Goal: Information Seeking & Learning: Learn about a topic

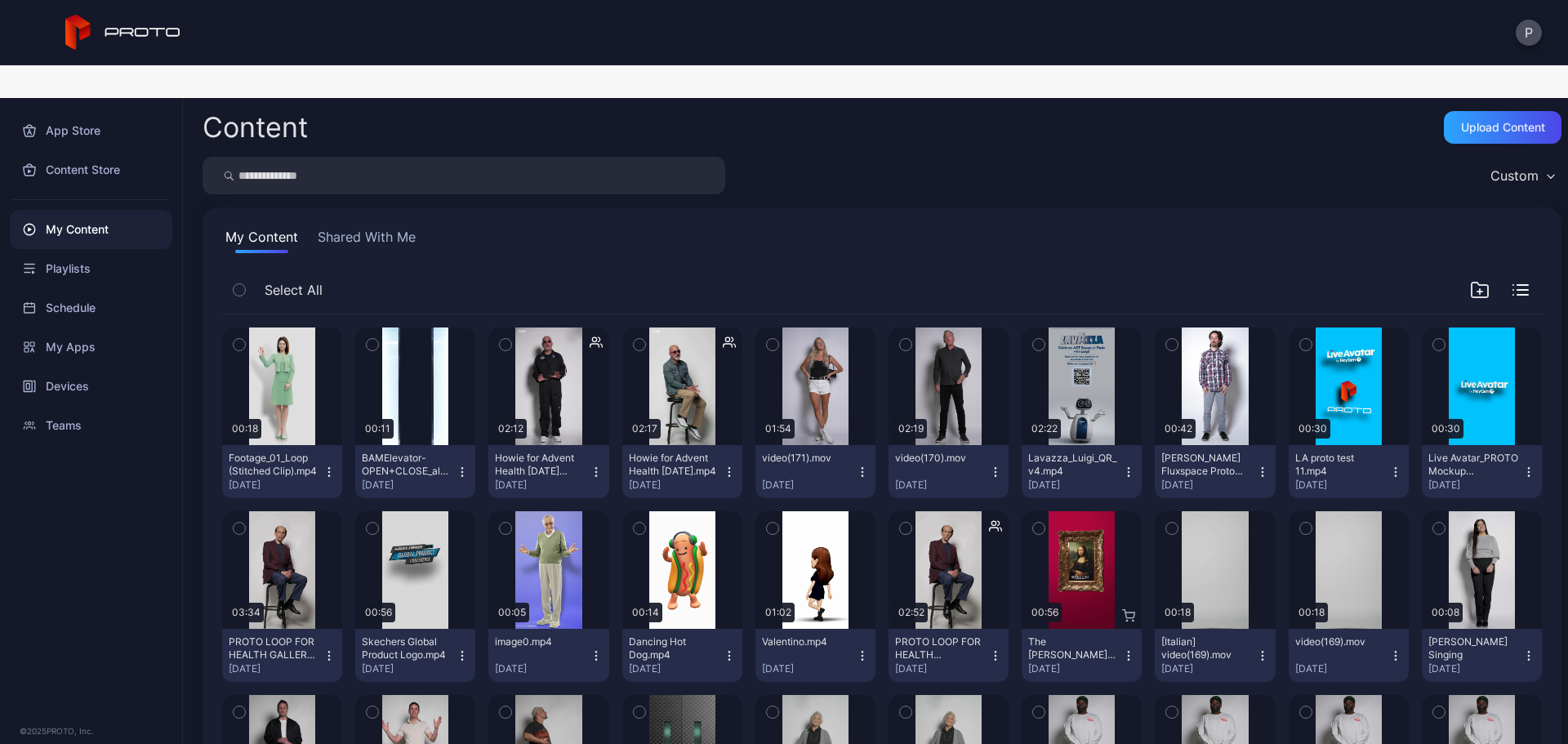
click at [493, 156] on input "search" at bounding box center [464, 175] width 523 height 38
type input "*****"
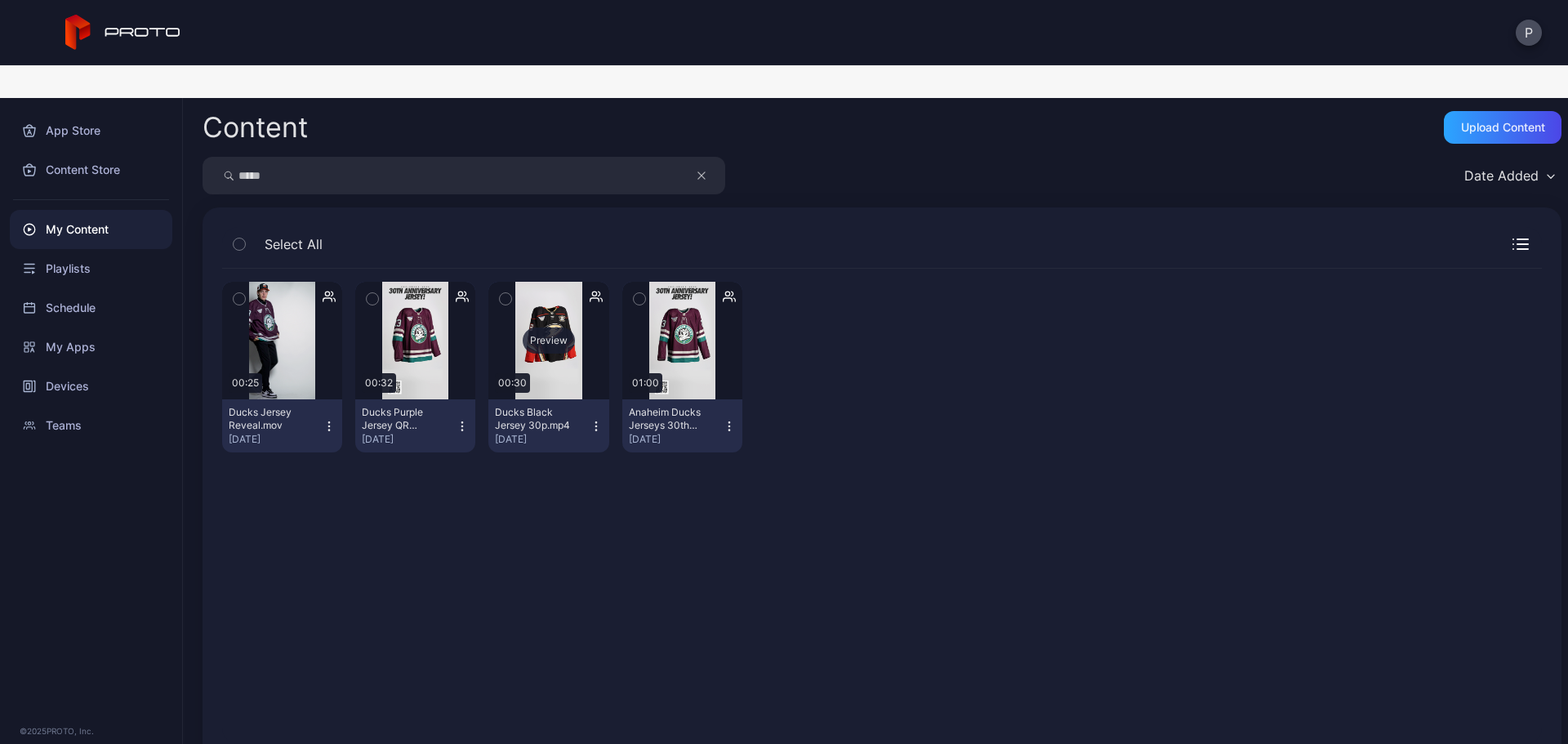
click at [559, 335] on div "Preview" at bounding box center [548, 340] width 120 height 118
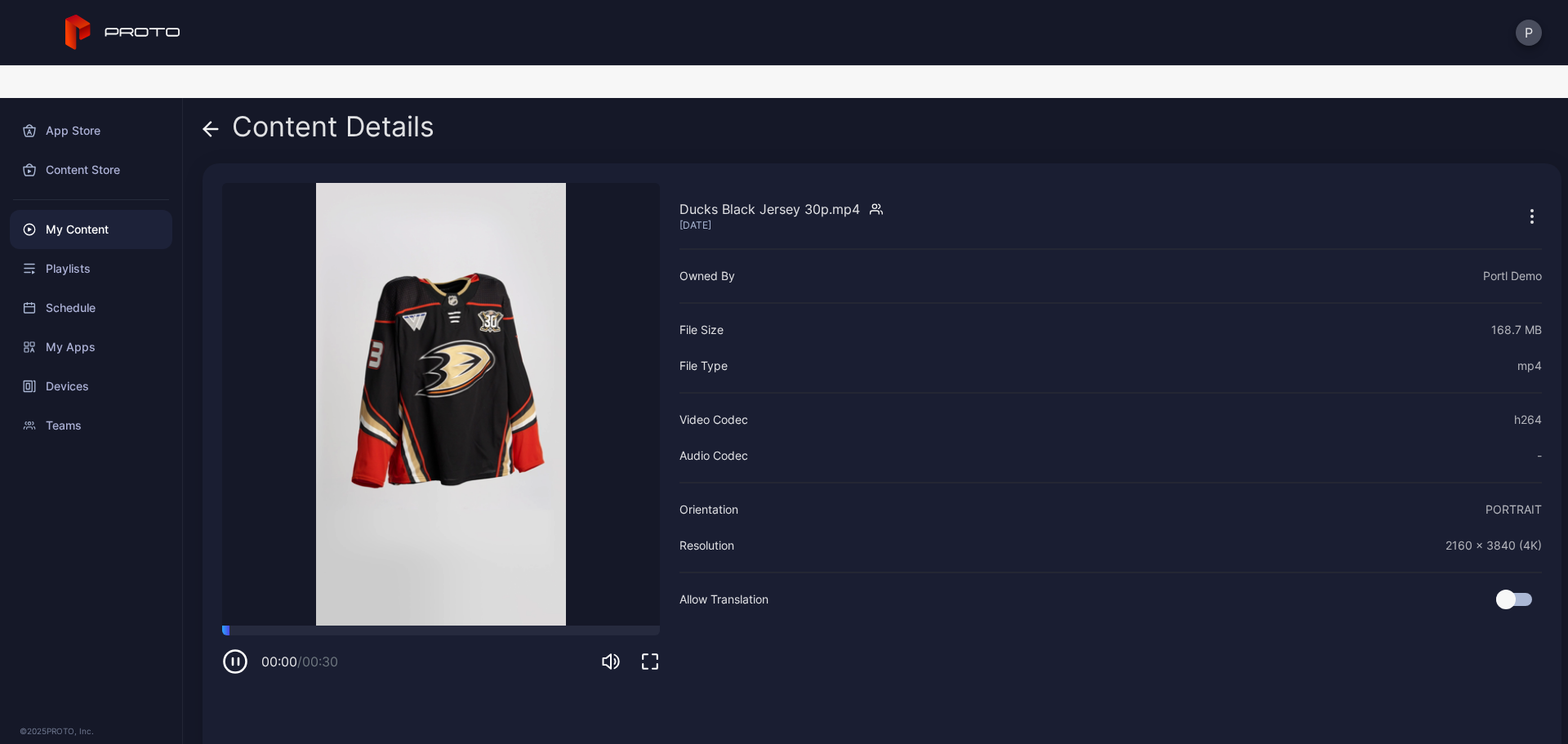
click at [654, 652] on icon "button" at bounding box center [650, 662] width 20 height 20
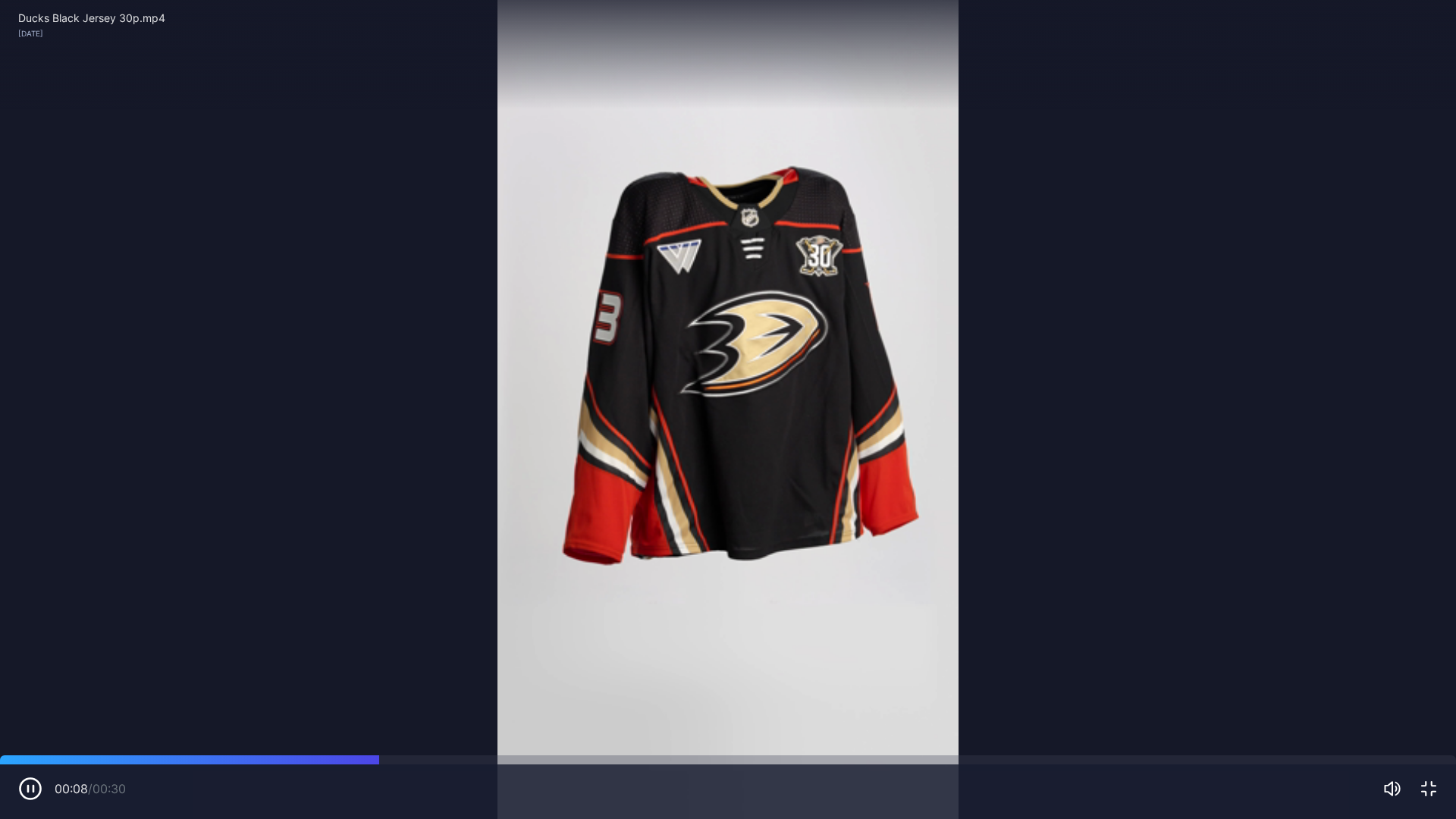
click at [1438, 690] on div "00:08 / 00:30" at bounding box center [728, 792] width 1456 height 55
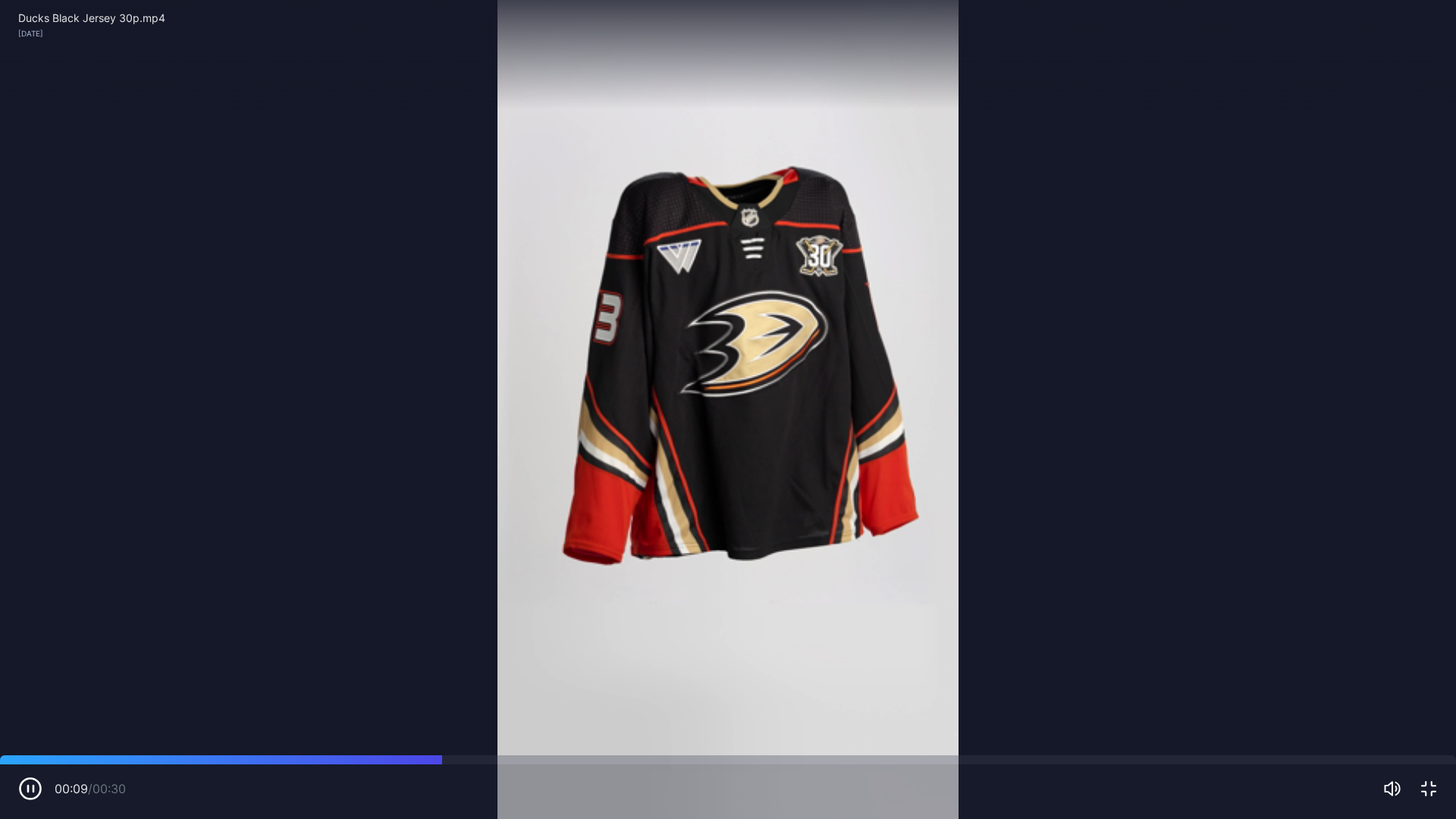
click at [1427, 690] on icon "button" at bounding box center [1428, 788] width 18 height 18
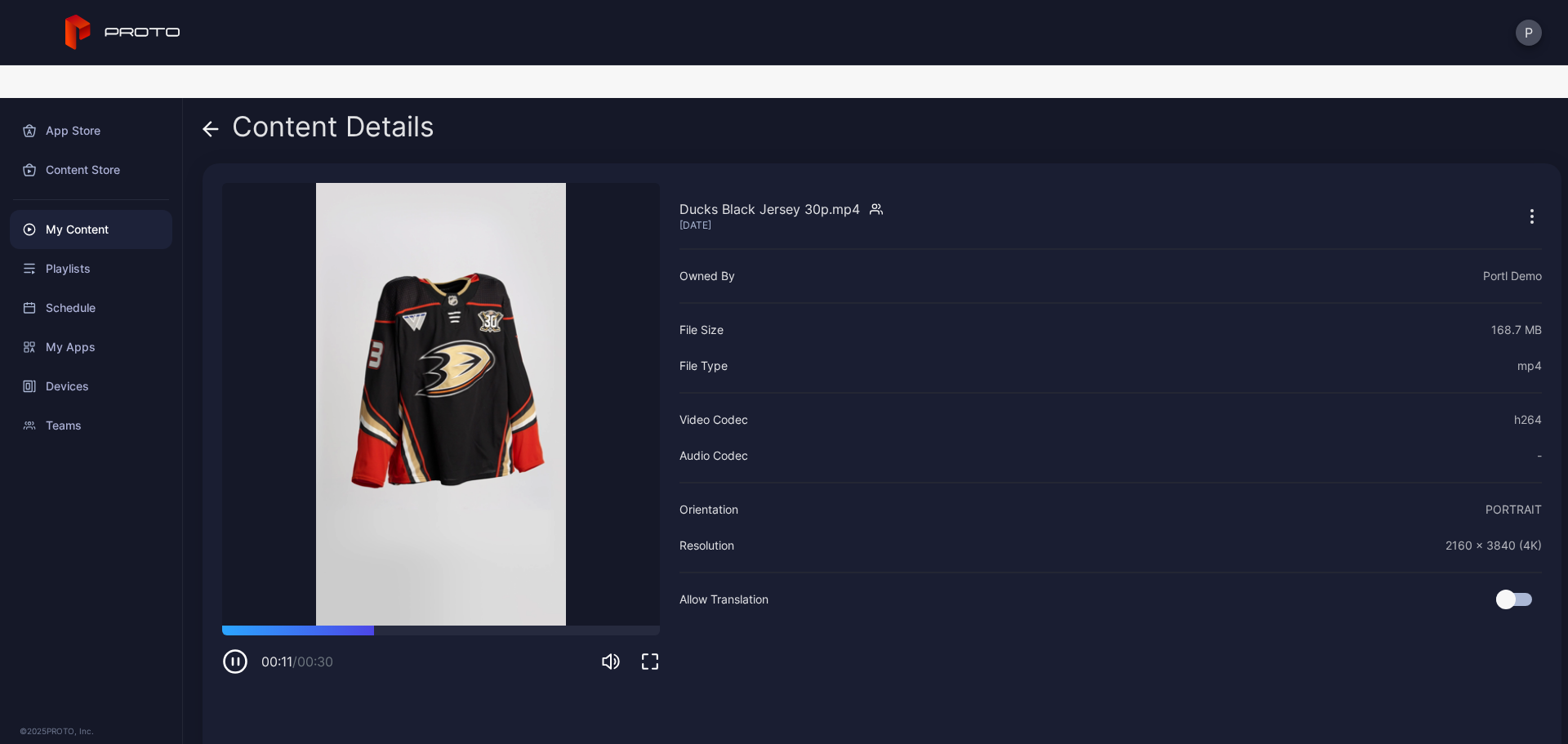
click at [206, 121] on icon at bounding box center [207, 128] width 7 height 14
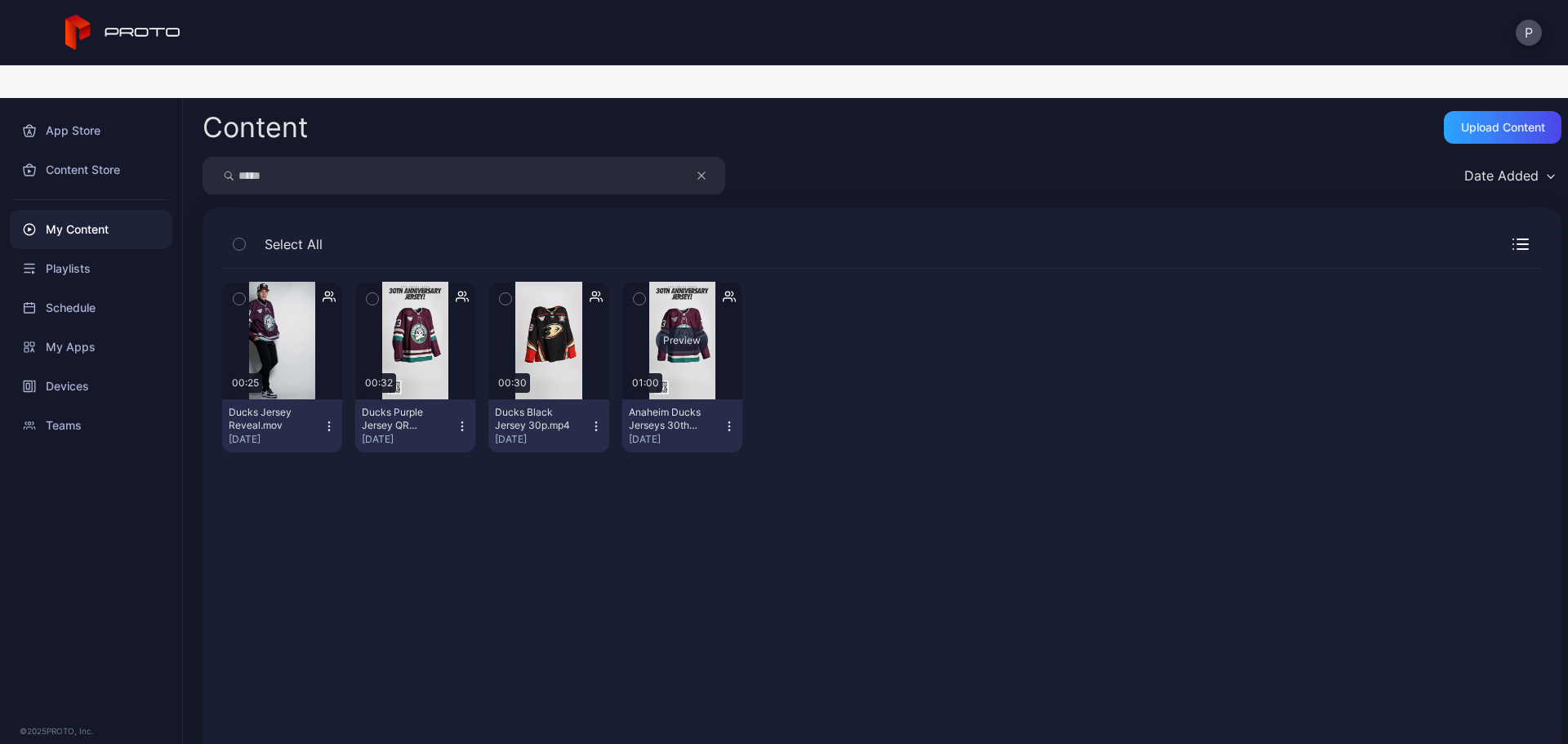
click at [666, 341] on div "Preview" at bounding box center [682, 340] width 120 height 118
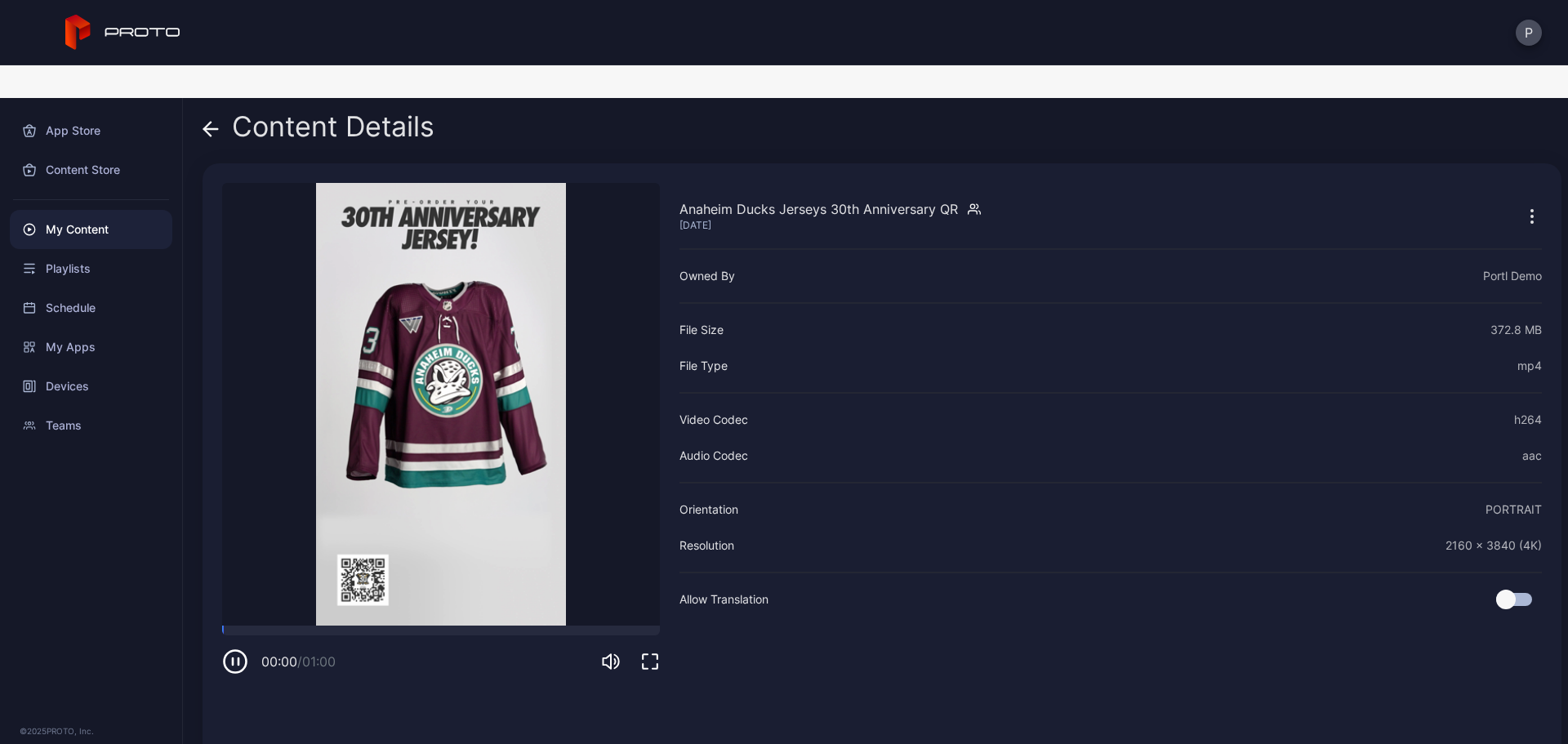
click at [648, 652] on icon "button" at bounding box center [650, 662] width 20 height 20
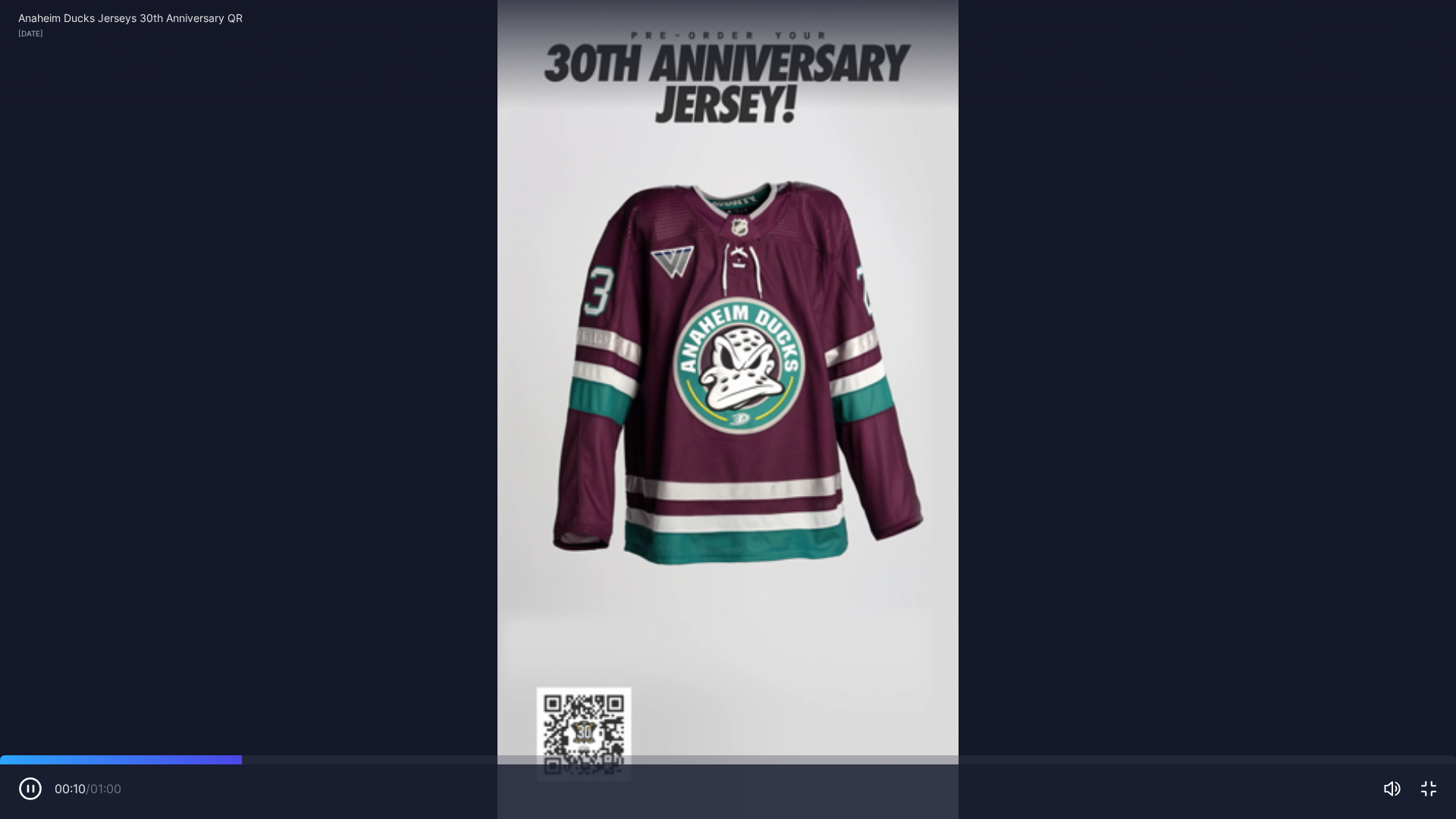
click at [1430, 690] on icon "button" at bounding box center [1428, 788] width 18 height 18
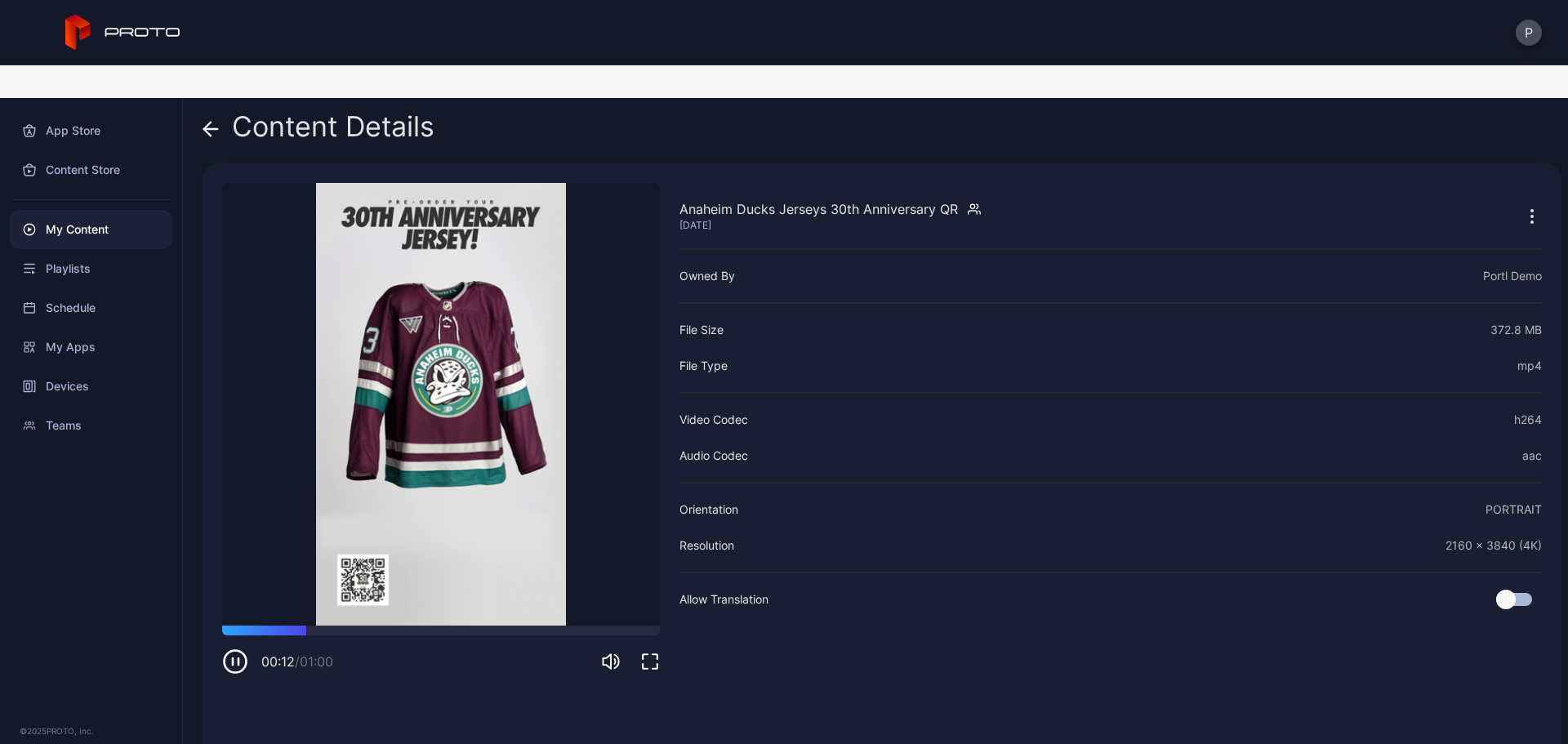
click at [213, 129] on icon at bounding box center [210, 129] width 14 height 0
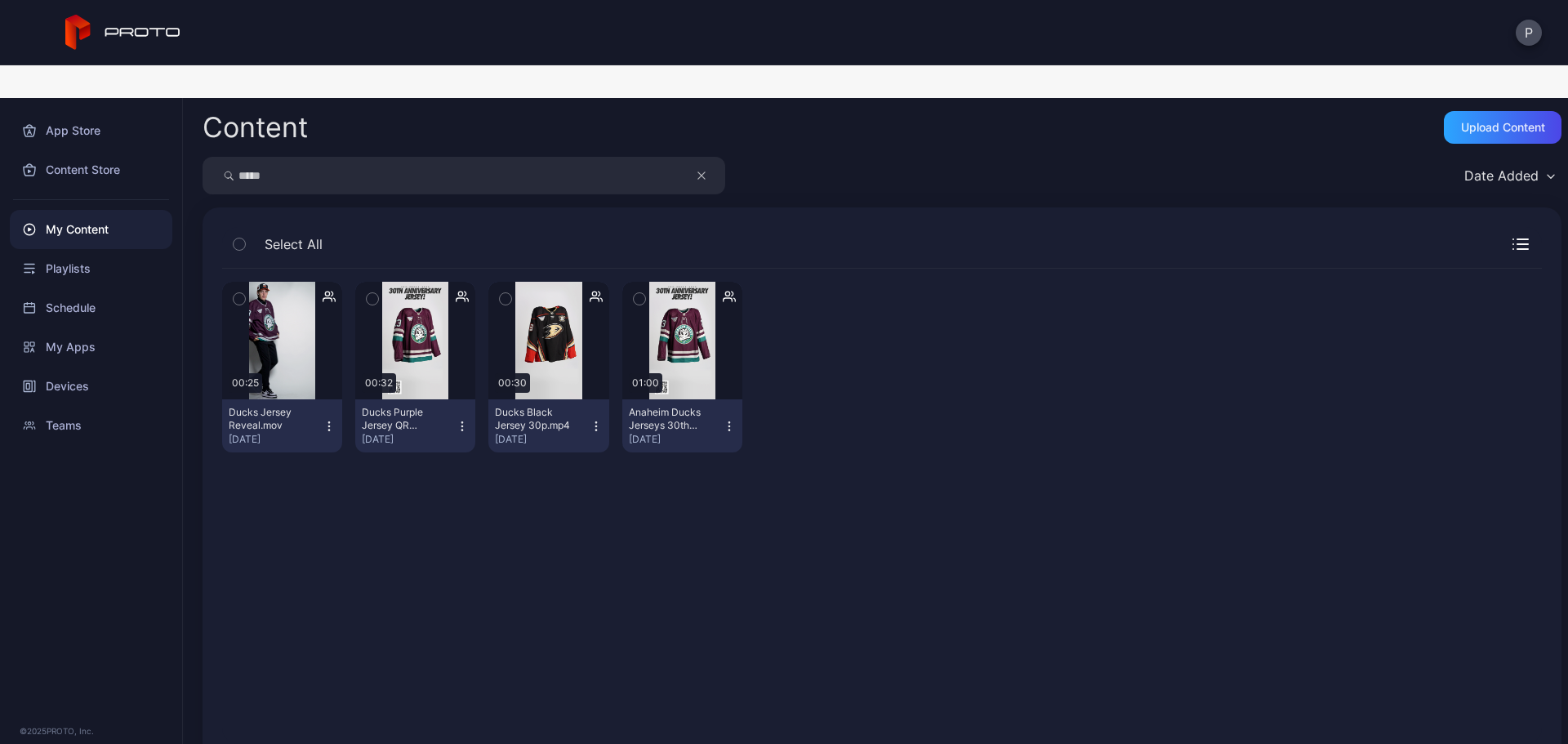
click at [702, 166] on icon "button" at bounding box center [701, 175] width 9 height 20
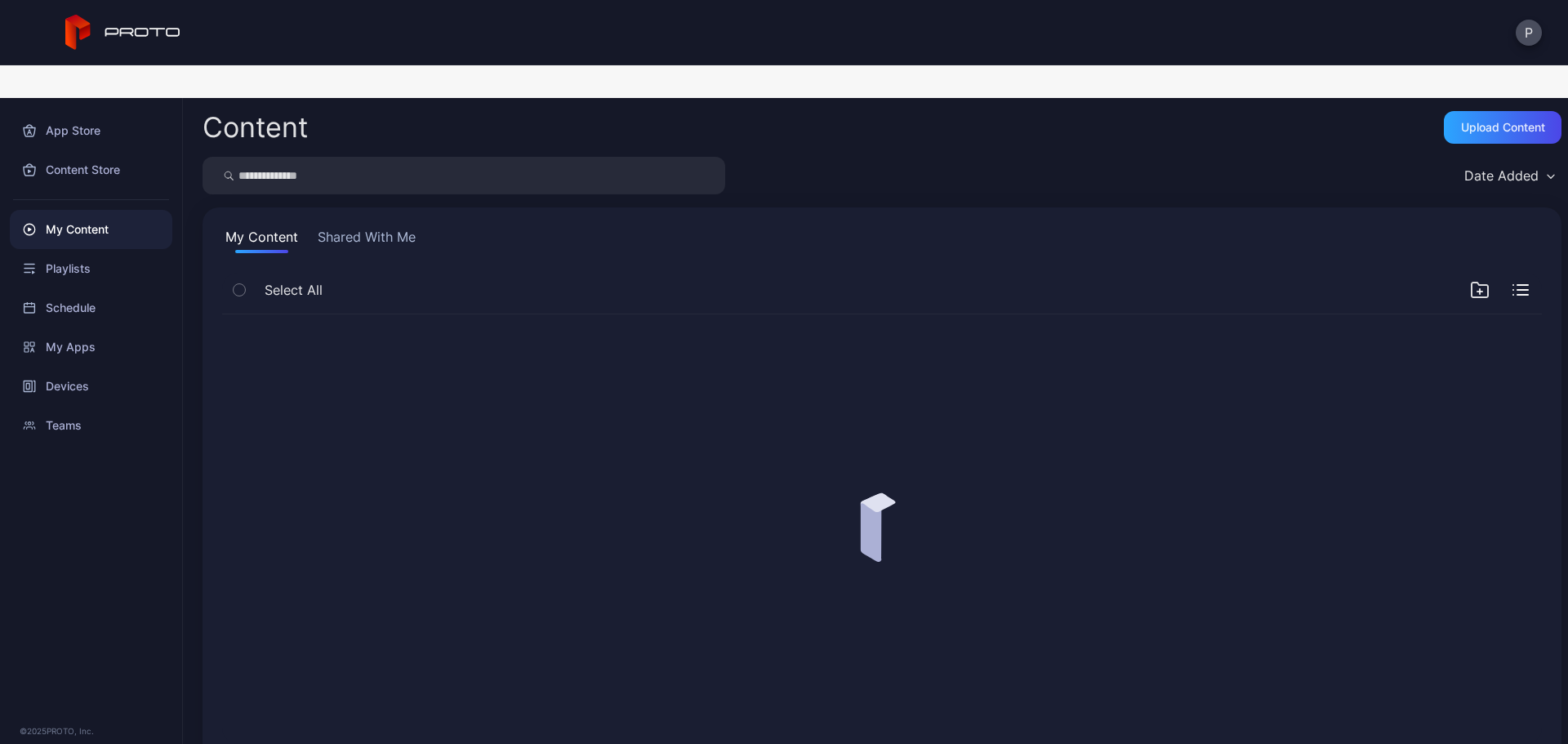
click at [671, 156] on input "search" at bounding box center [464, 175] width 523 height 38
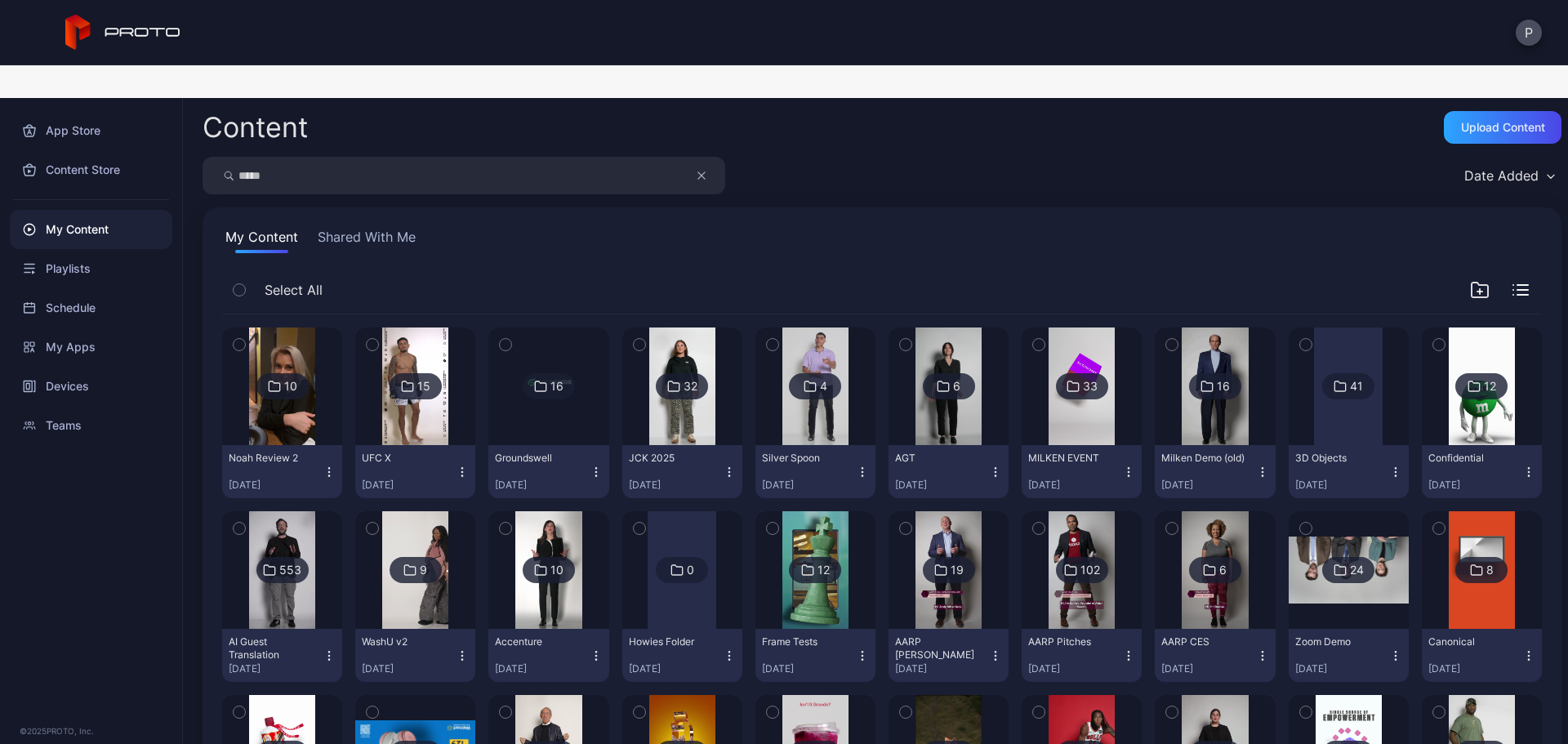
type input "*****"
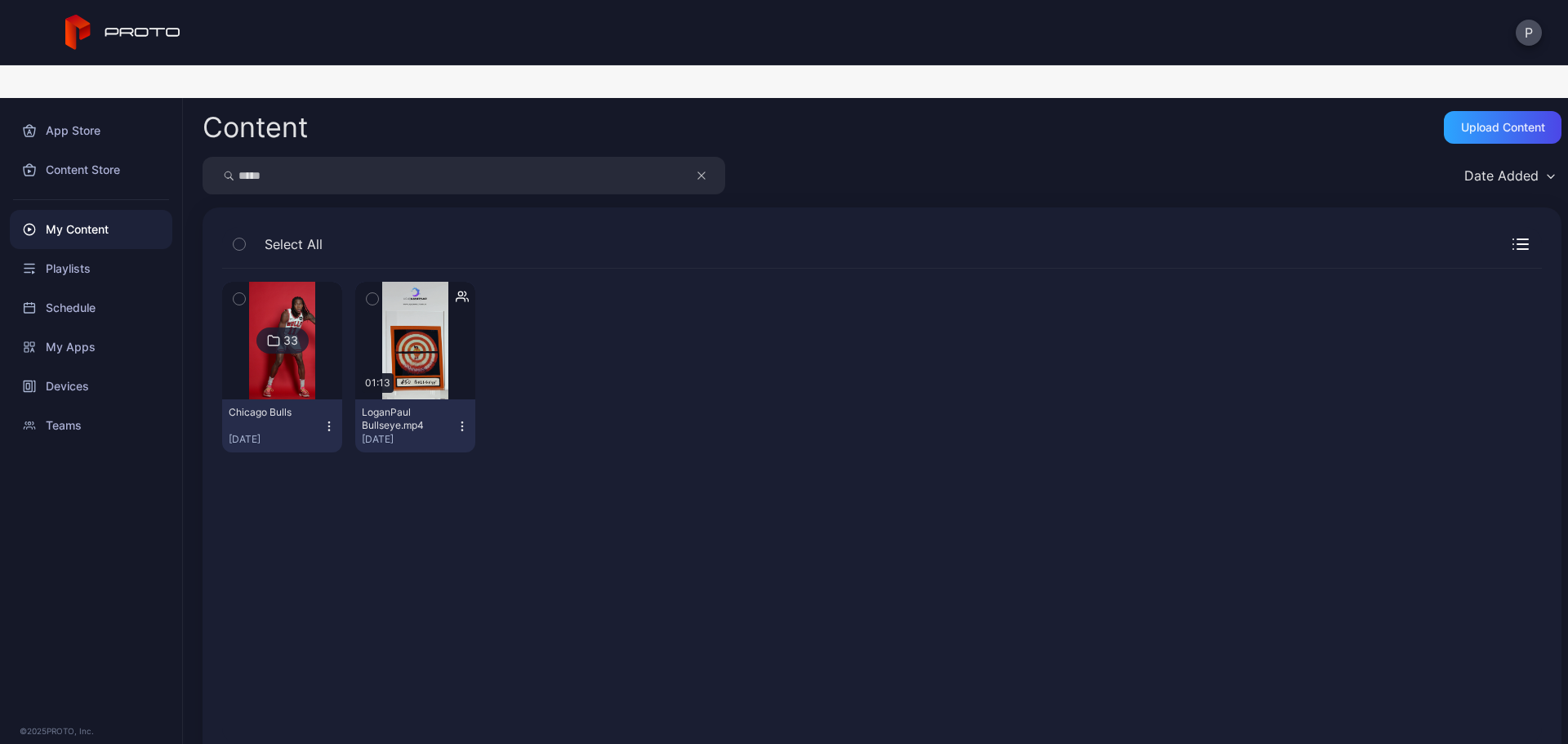
click at [298, 348] on img at bounding box center [282, 340] width 66 height 118
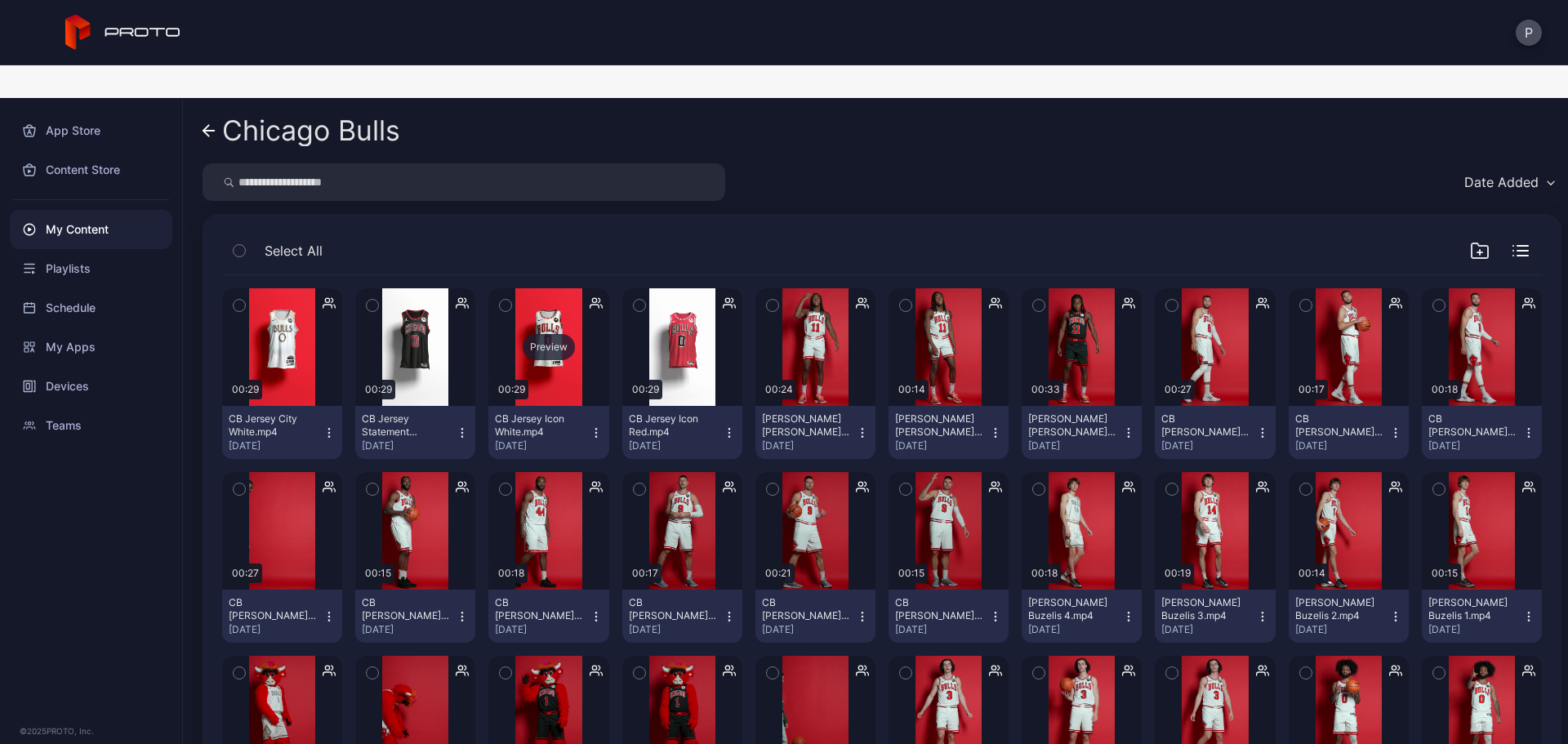
click at [541, 346] on div "Preview" at bounding box center [548, 347] width 120 height 118
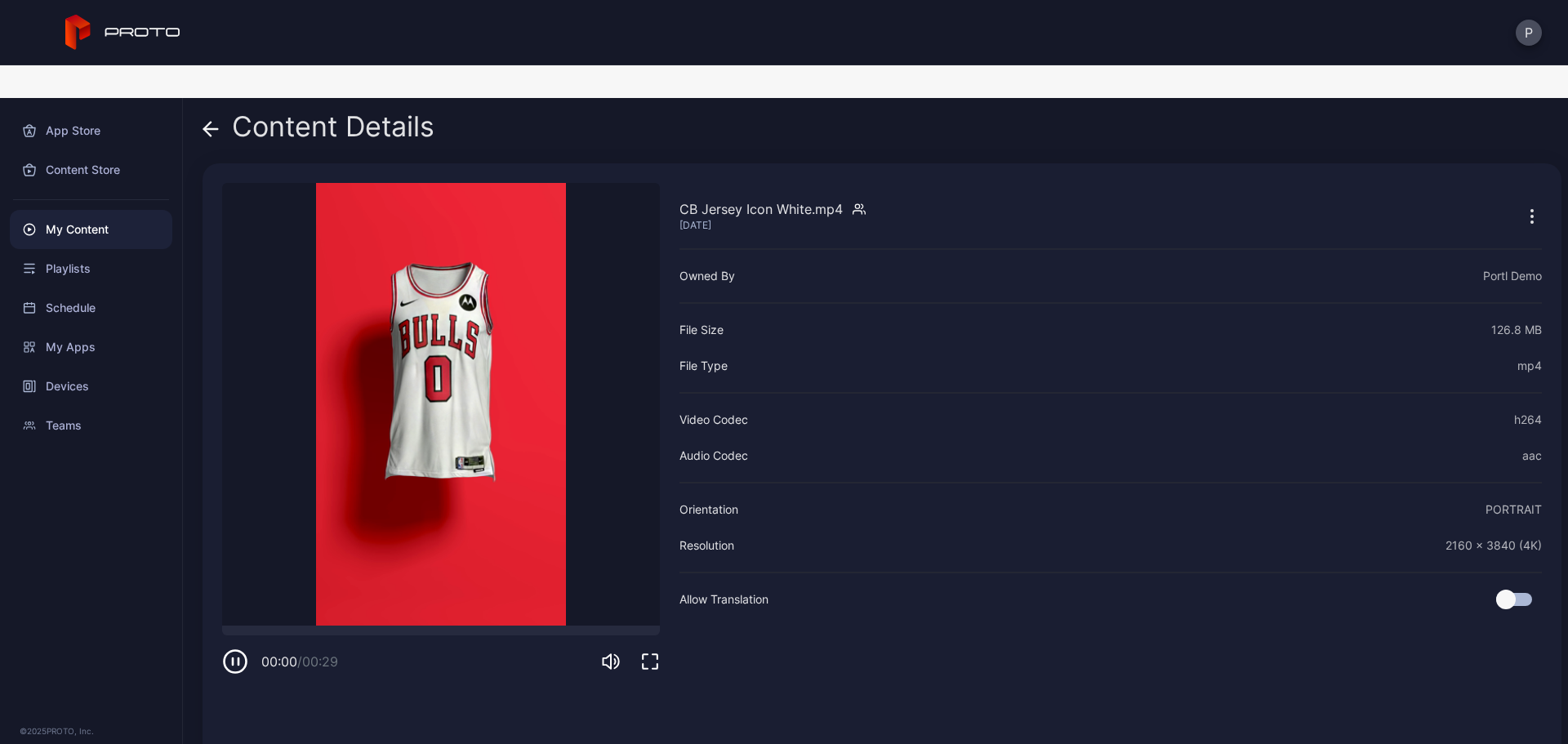
click at [646, 654] on icon "button" at bounding box center [650, 662] width 15 height 15
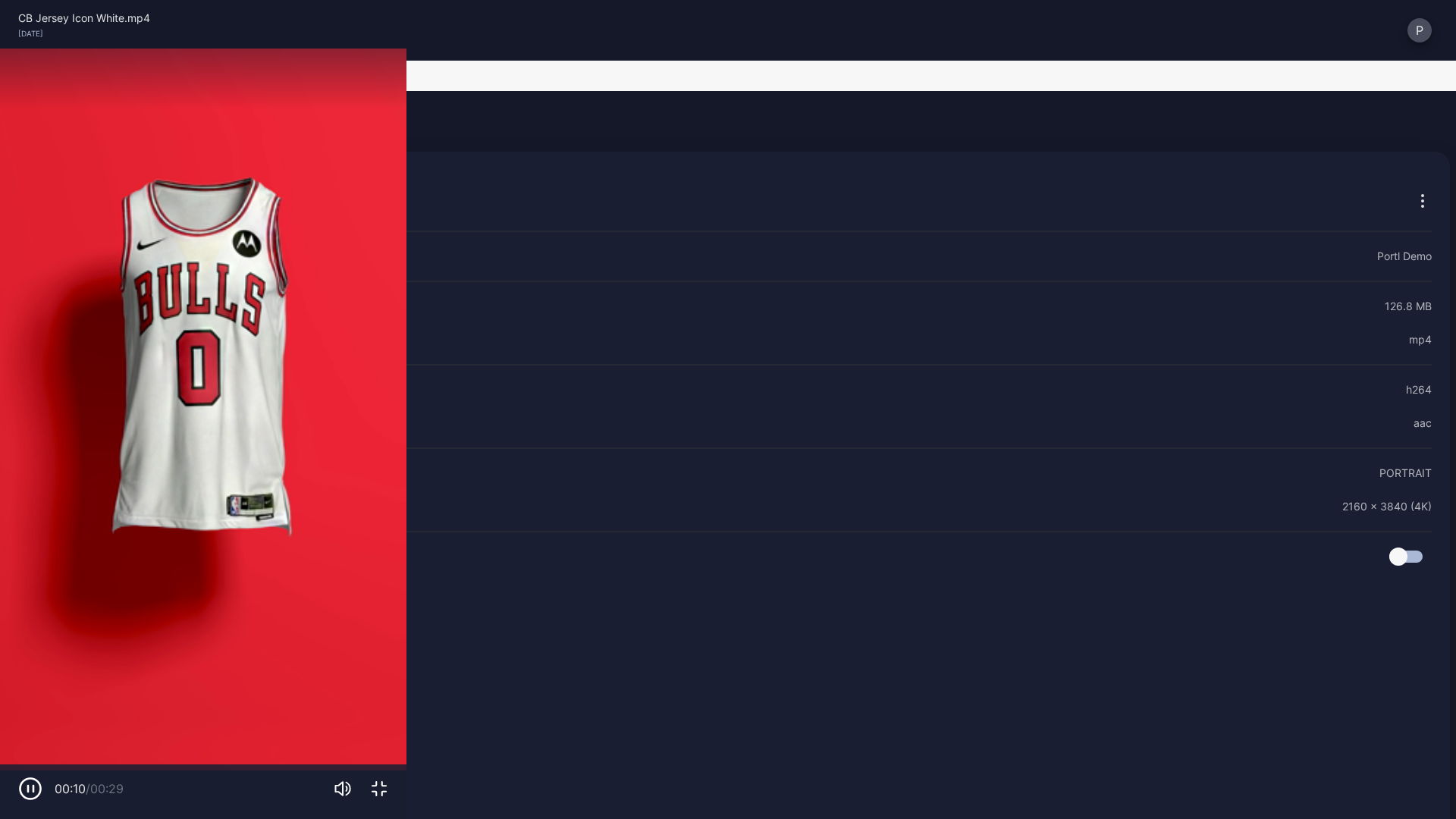
click at [386, 690] on icon "button" at bounding box center [379, 789] width 14 height 14
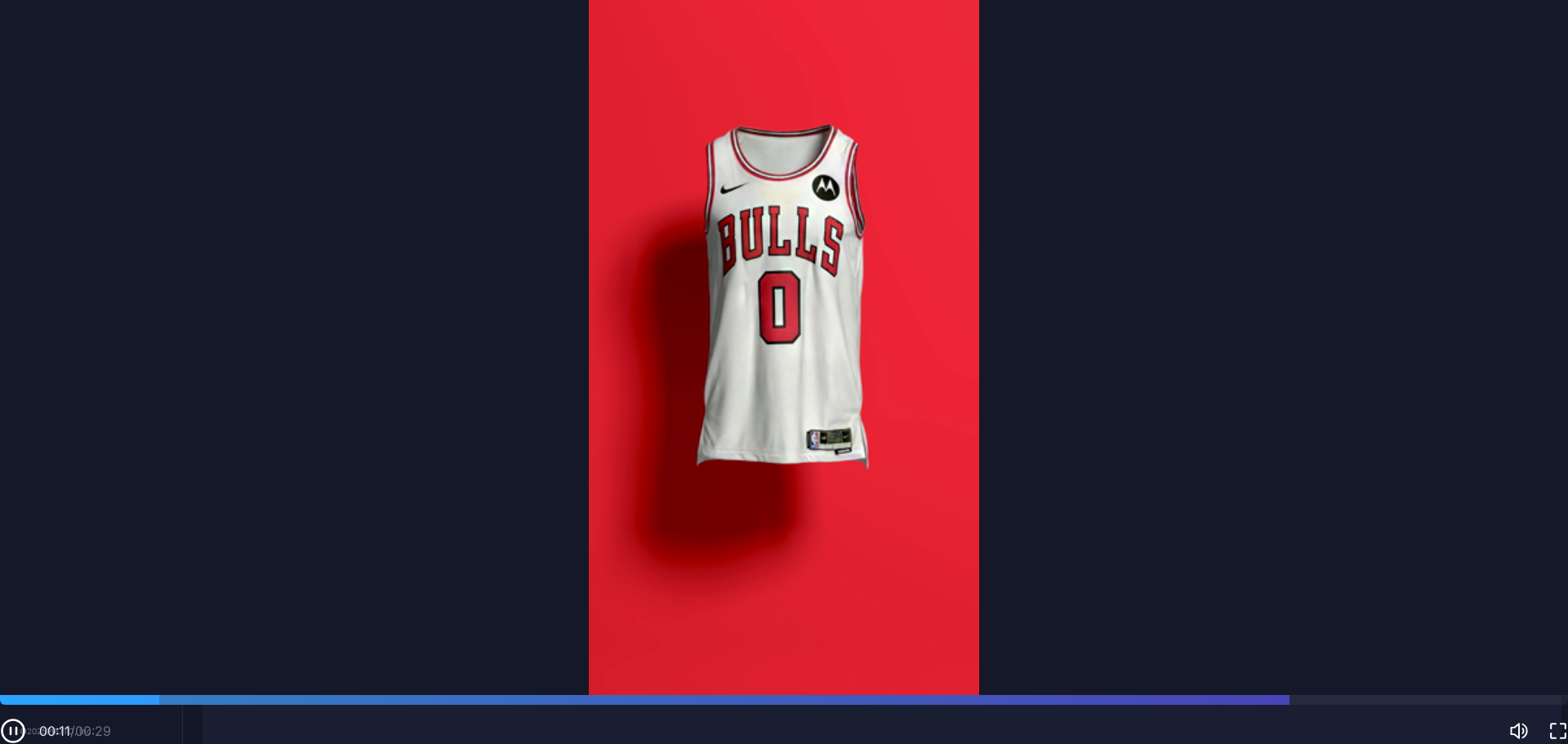
click at [216, 121] on icon at bounding box center [210, 129] width 16 height 16
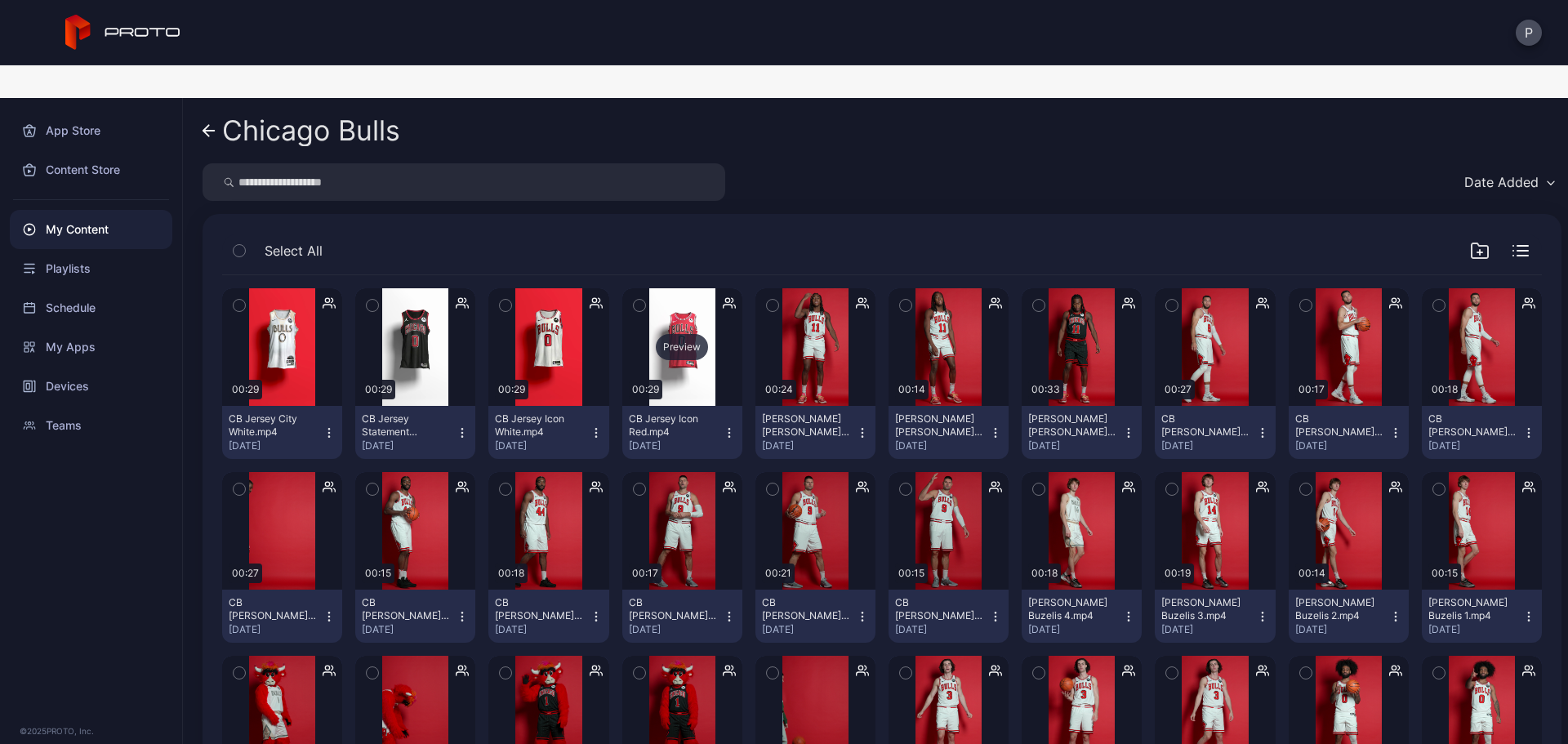
click at [691, 352] on div "Preview" at bounding box center [682, 347] width 120 height 118
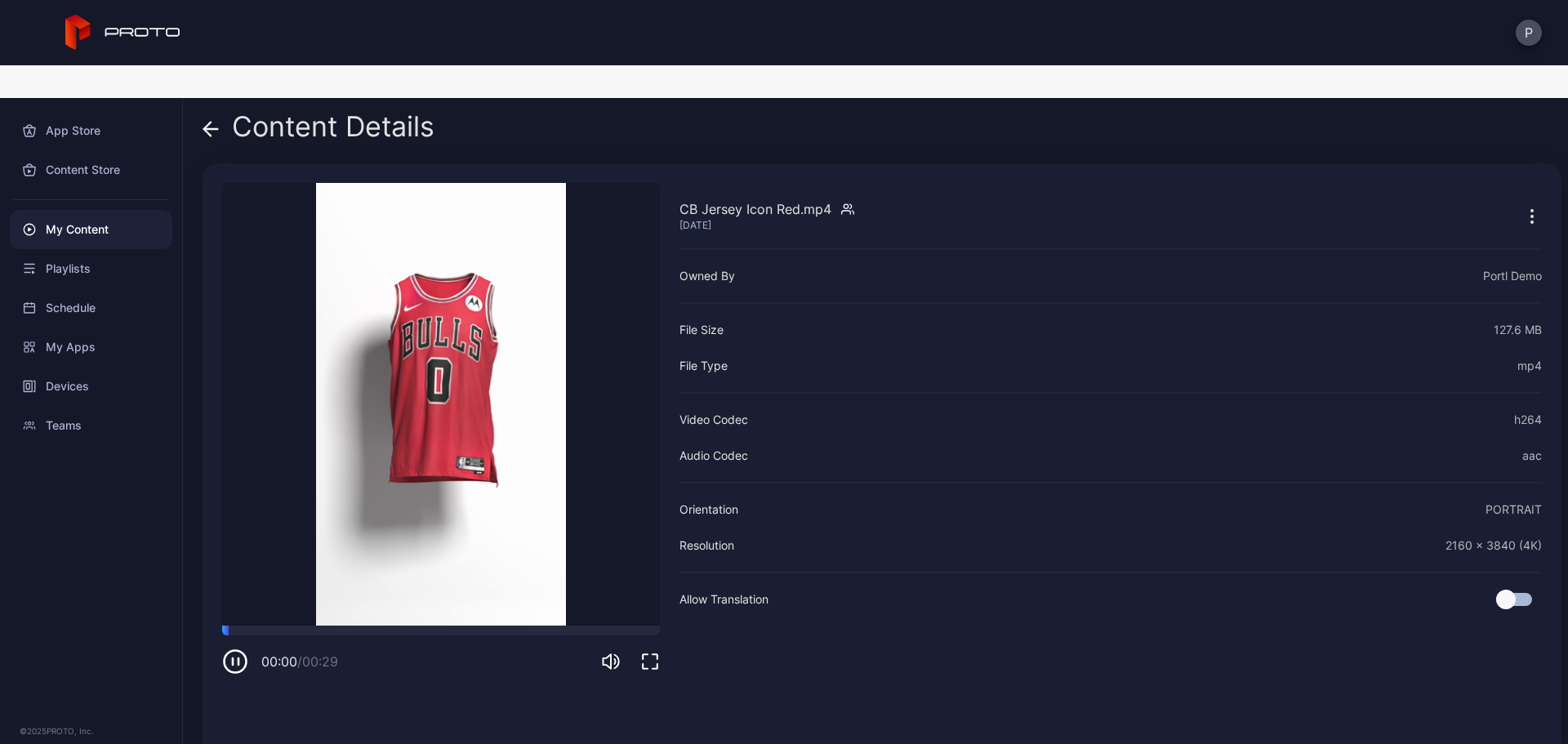
click at [659, 652] on icon "button" at bounding box center [650, 662] width 20 height 20
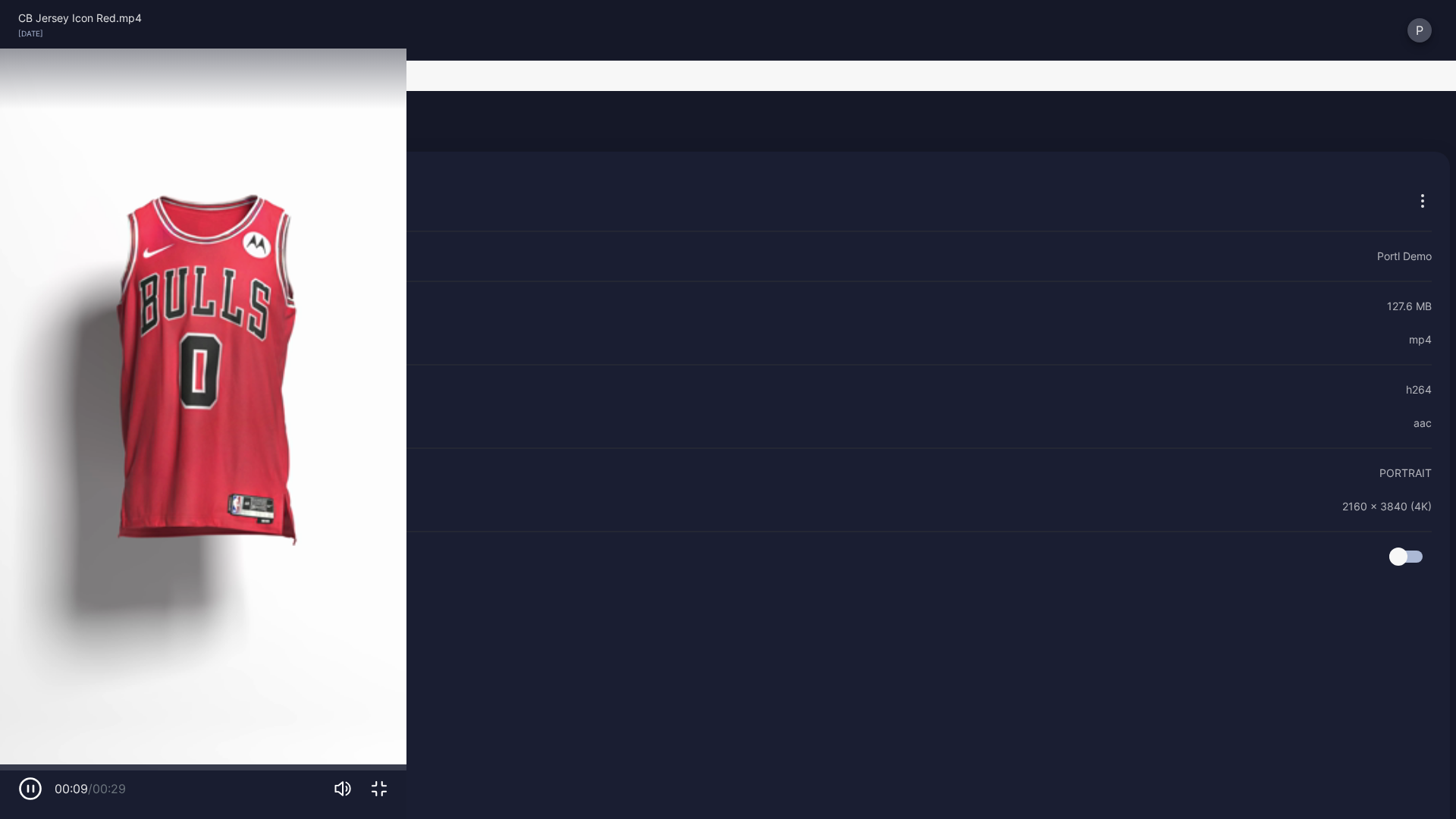
click at [388, 690] on icon "button" at bounding box center [379, 788] width 18 height 18
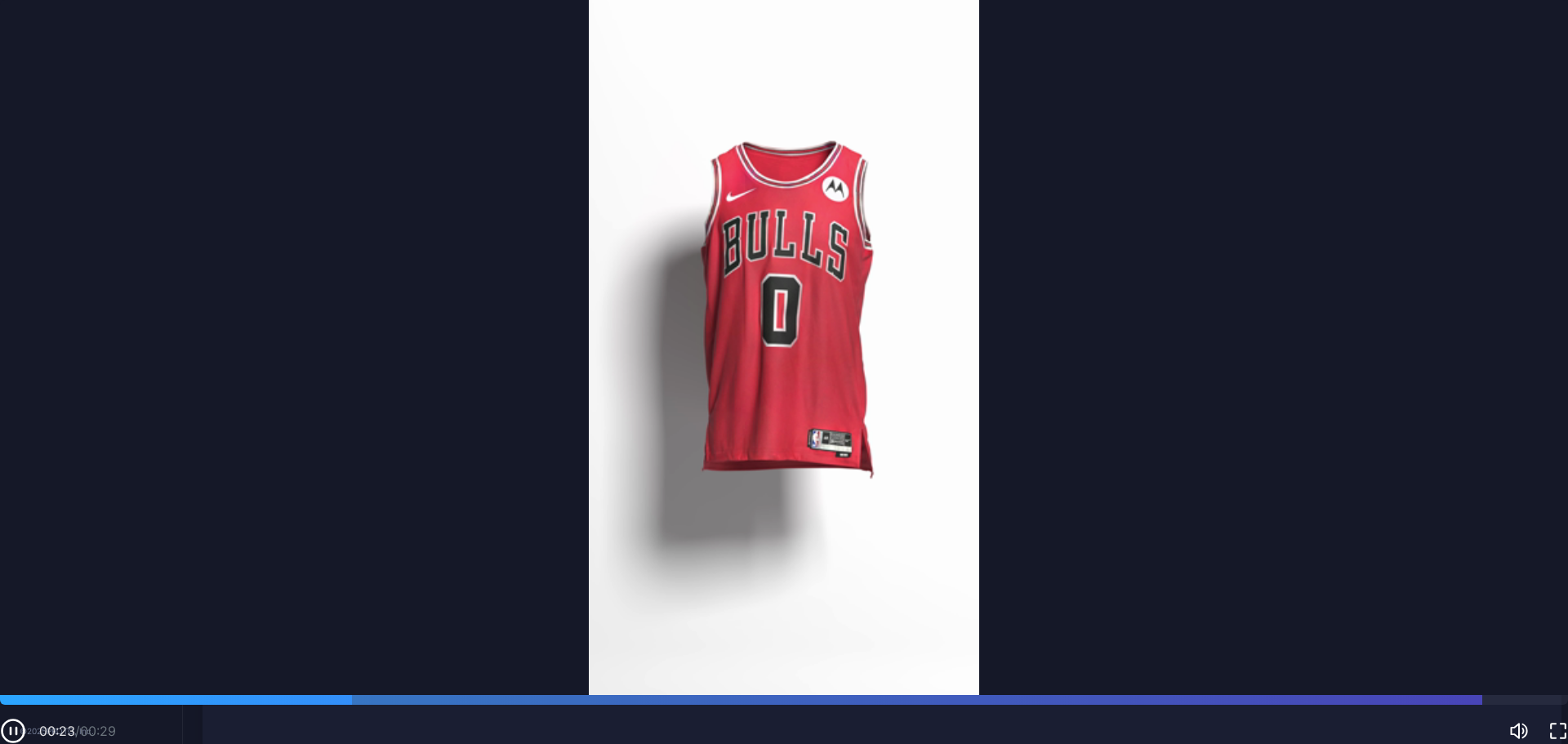
click at [216, 121] on icon at bounding box center [210, 129] width 16 height 16
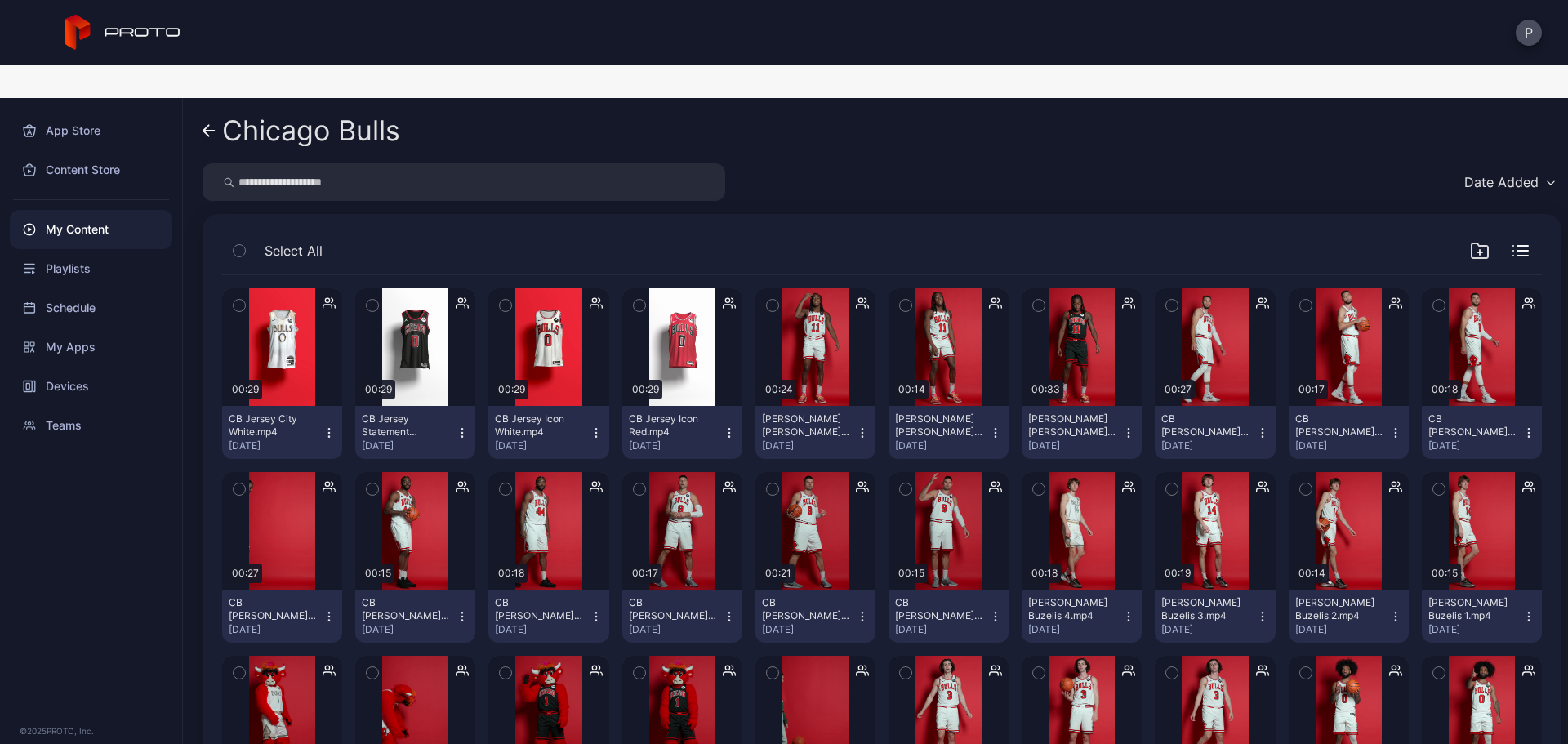
click at [213, 124] on icon at bounding box center [209, 131] width 13 height 14
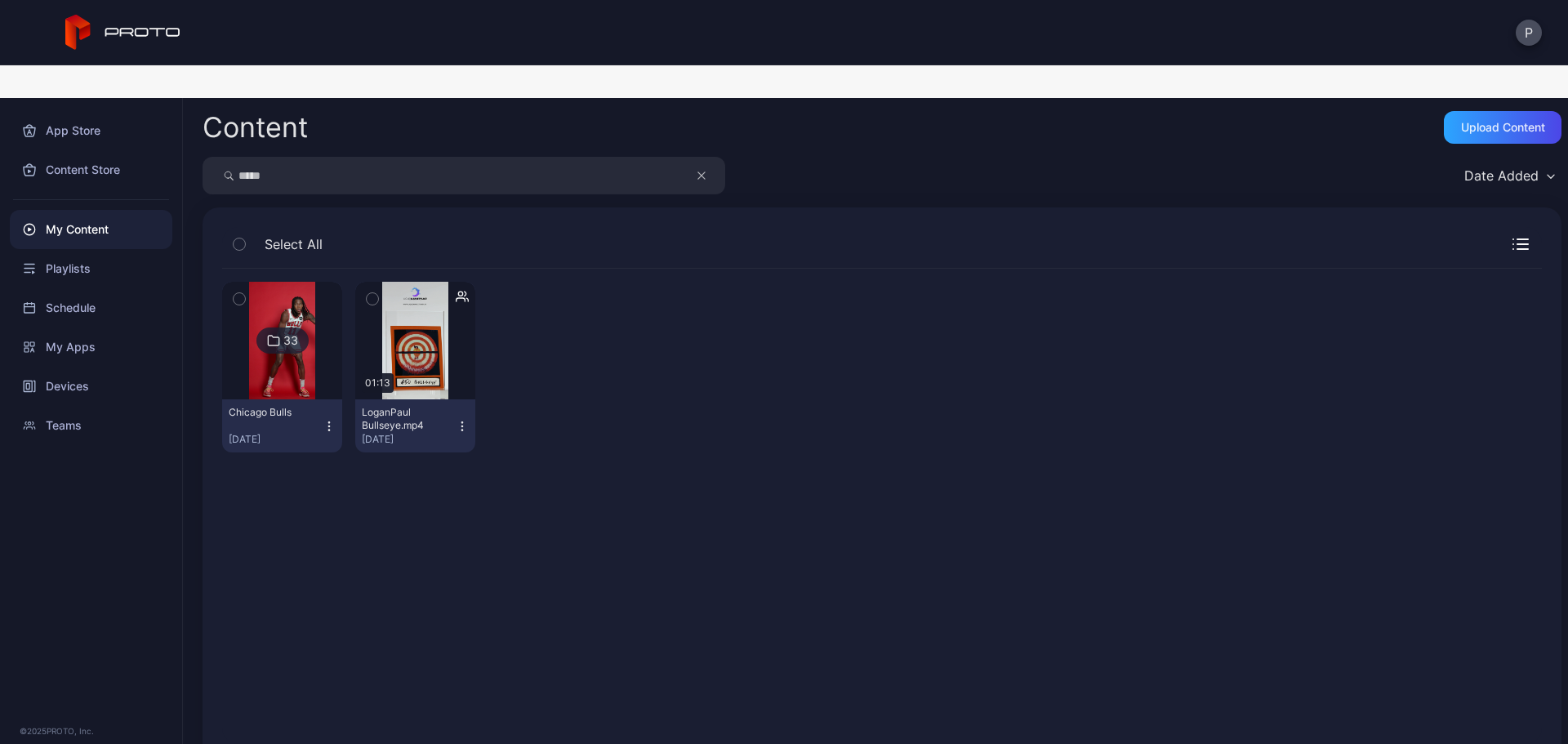
click at [701, 166] on icon "button" at bounding box center [701, 175] width 9 height 20
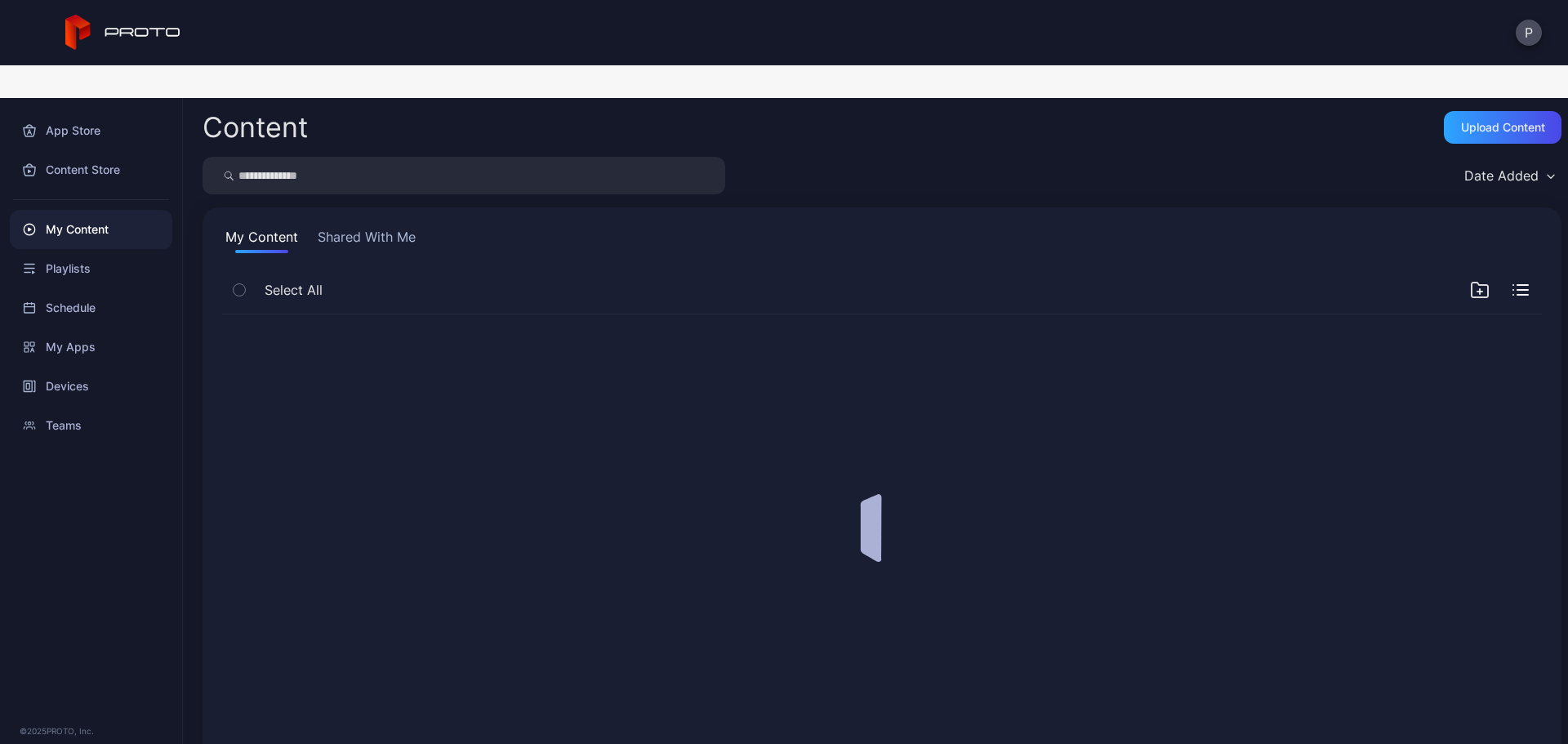
click at [657, 156] on input "search" at bounding box center [464, 175] width 523 height 38
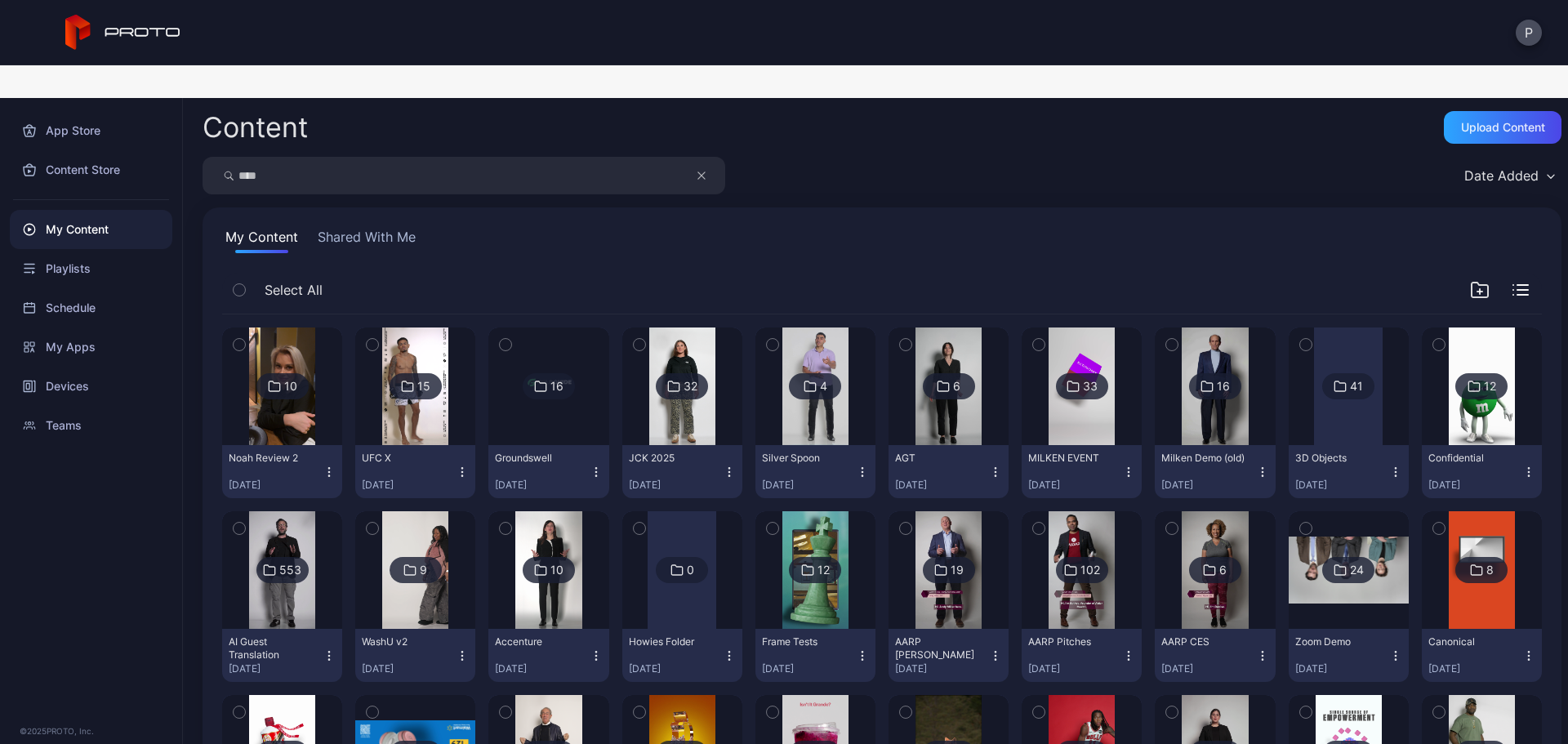
type input "****"
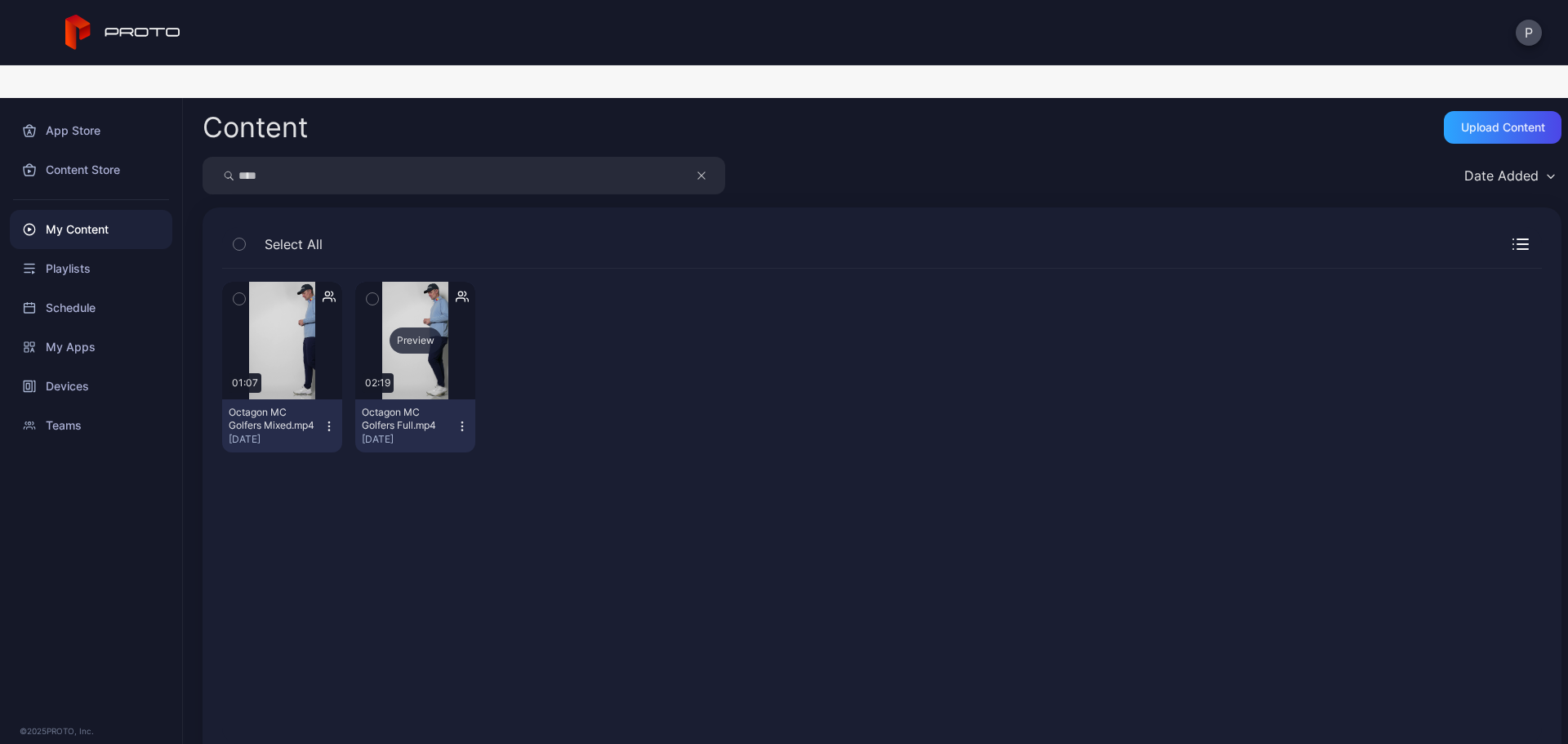
click at [461, 349] on div "Preview" at bounding box center [415, 340] width 120 height 118
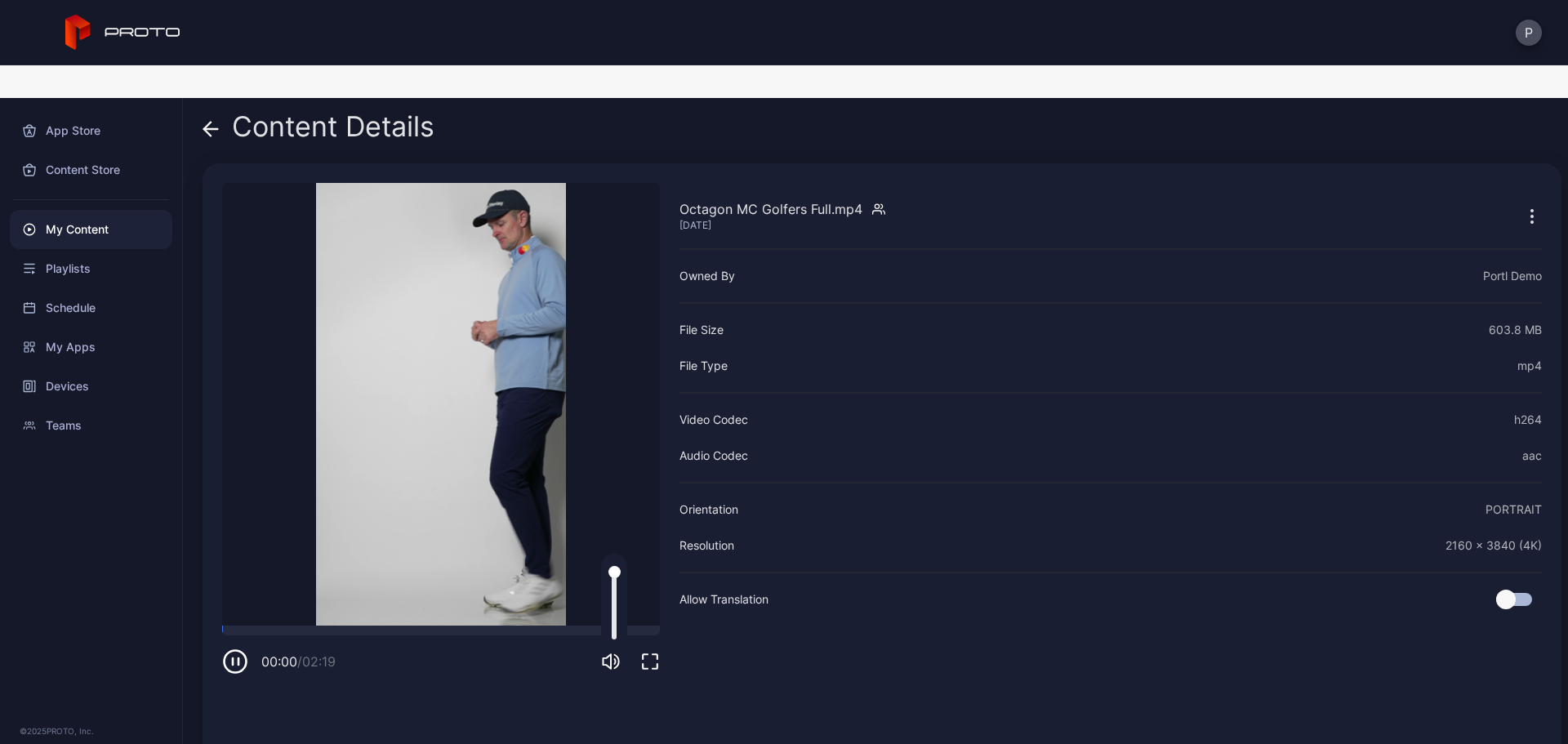
click at [602, 652] on icon "button" at bounding box center [610, 662] width 20 height 20
click at [644, 654] on icon "button" at bounding box center [650, 662] width 15 height 15
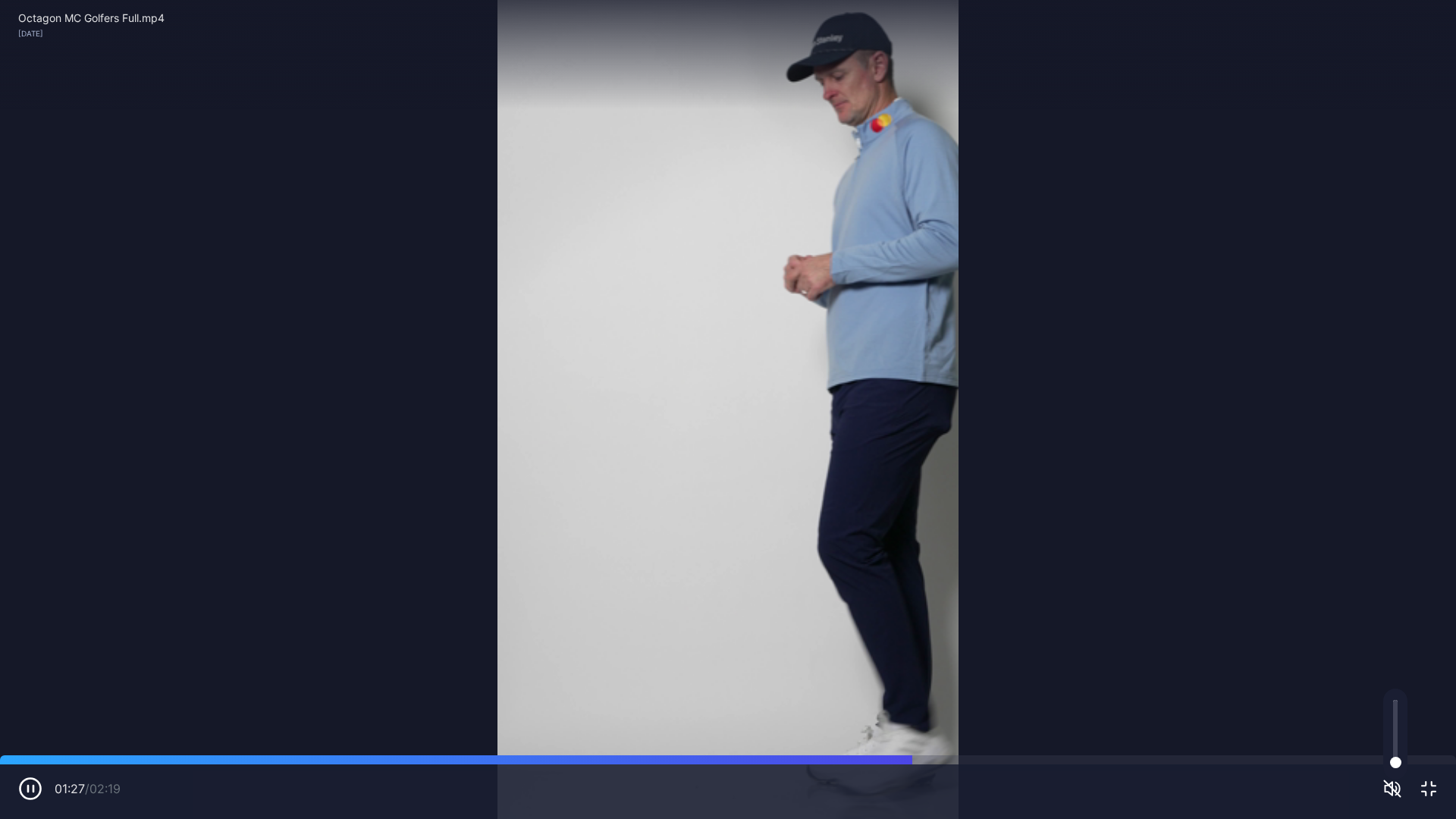
click at [28, 690] on icon "button" at bounding box center [28, 788] width 0 height 6
drag, startPoint x: 711, startPoint y: 761, endPoint x: 721, endPoint y: 760, distance: 10.0
click at [711, 690] on div at bounding box center [728, 759] width 1456 height 9
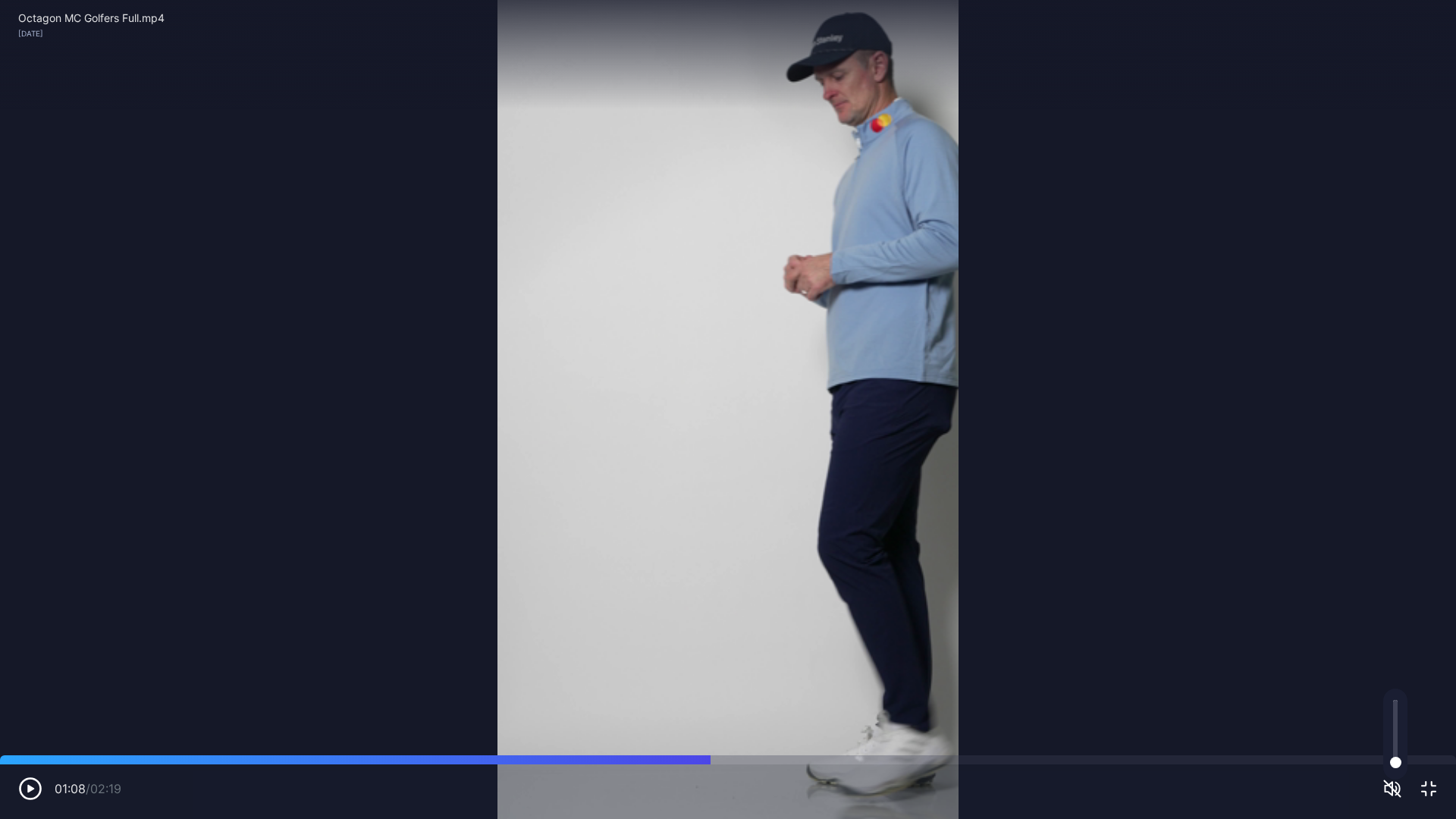
click at [30, 690] on icon "button" at bounding box center [31, 788] width 7 height 8
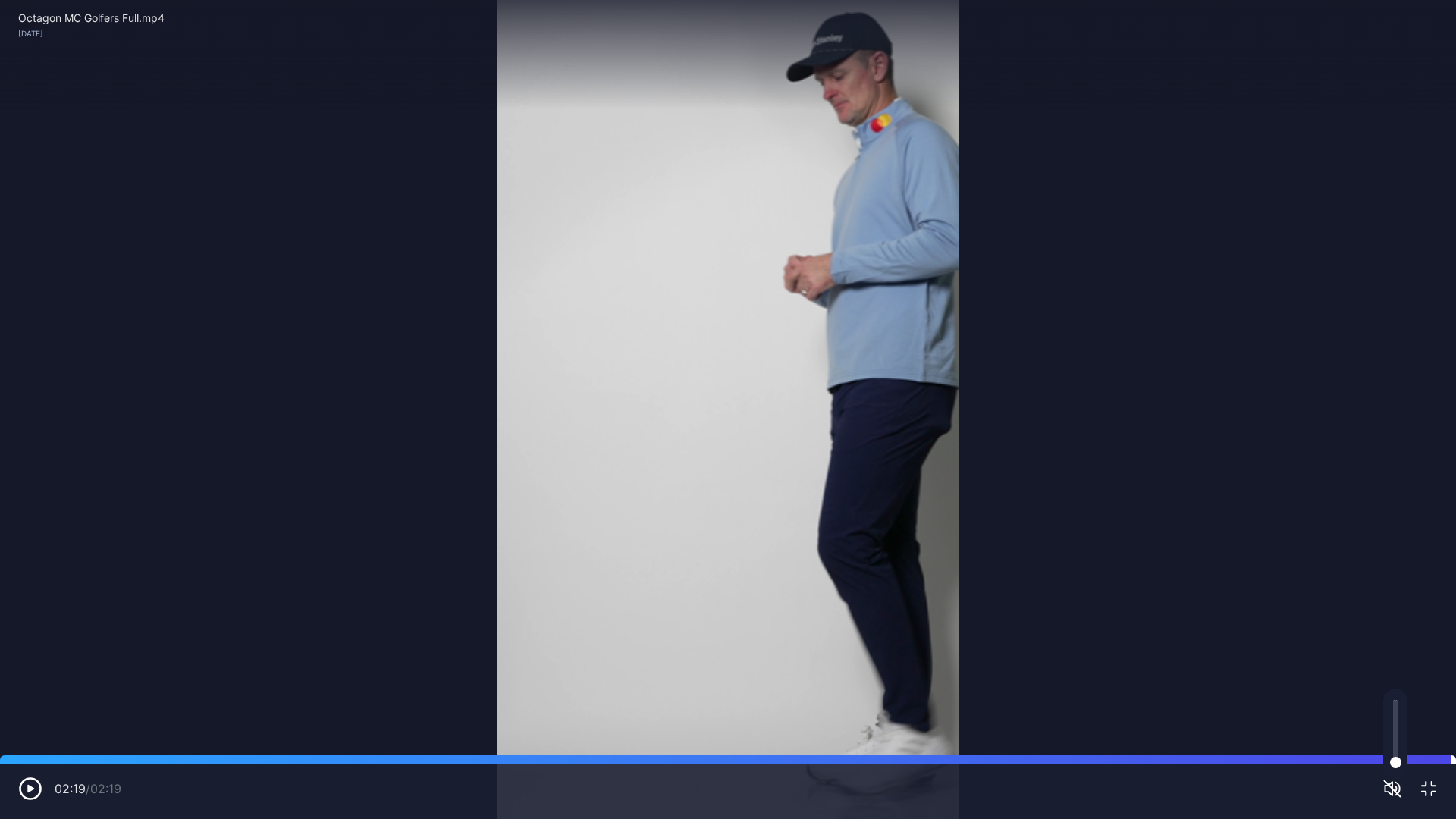
click at [835, 690] on div at bounding box center [728, 759] width 1456 height 9
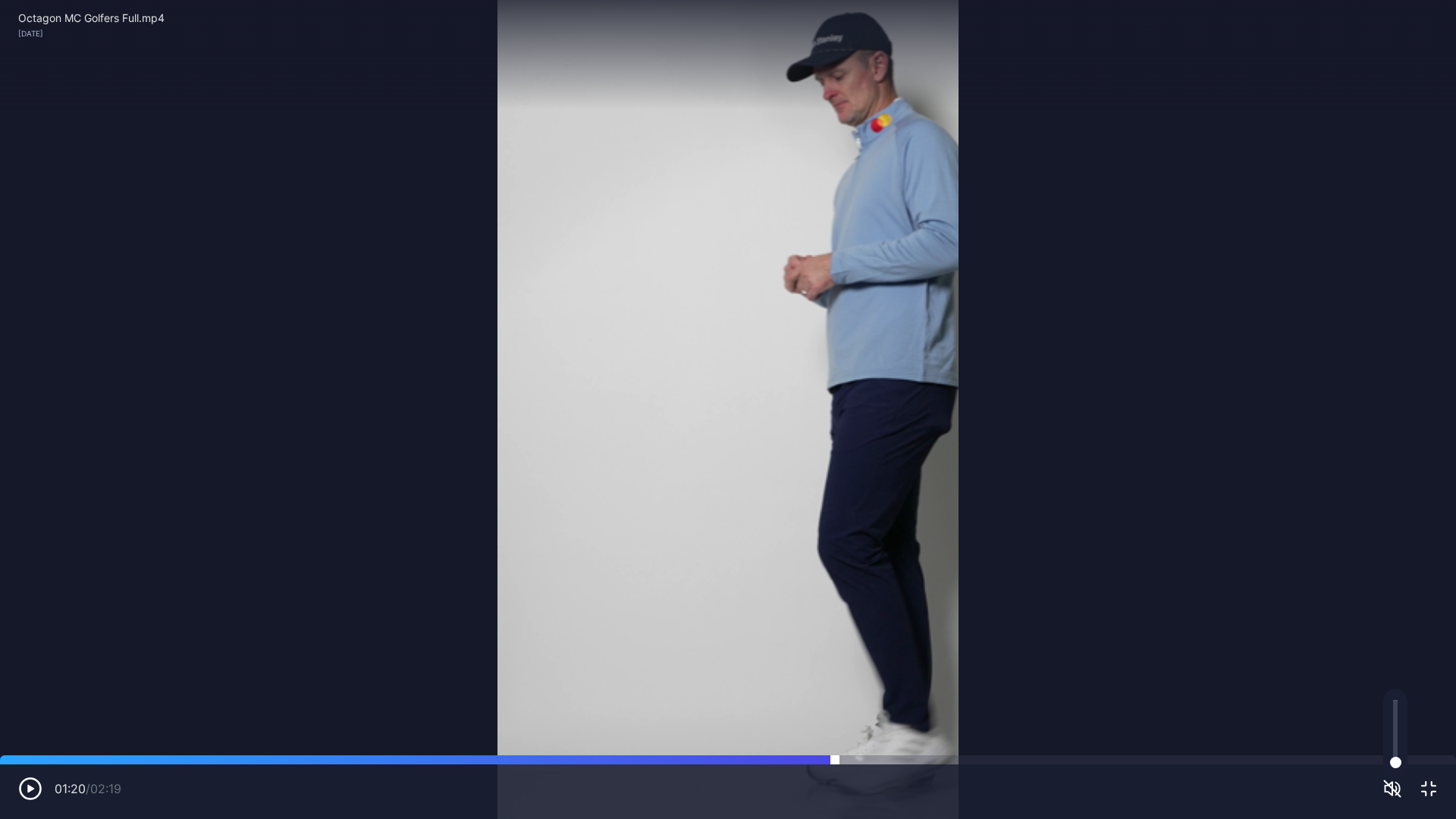
click at [917, 690] on div at bounding box center [728, 759] width 1456 height 9
click at [939, 690] on div at bounding box center [728, 759] width 1456 height 9
click at [905, 690] on div at bounding box center [728, 759] width 1456 height 9
click at [850, 690] on div at bounding box center [728, 759] width 1456 height 9
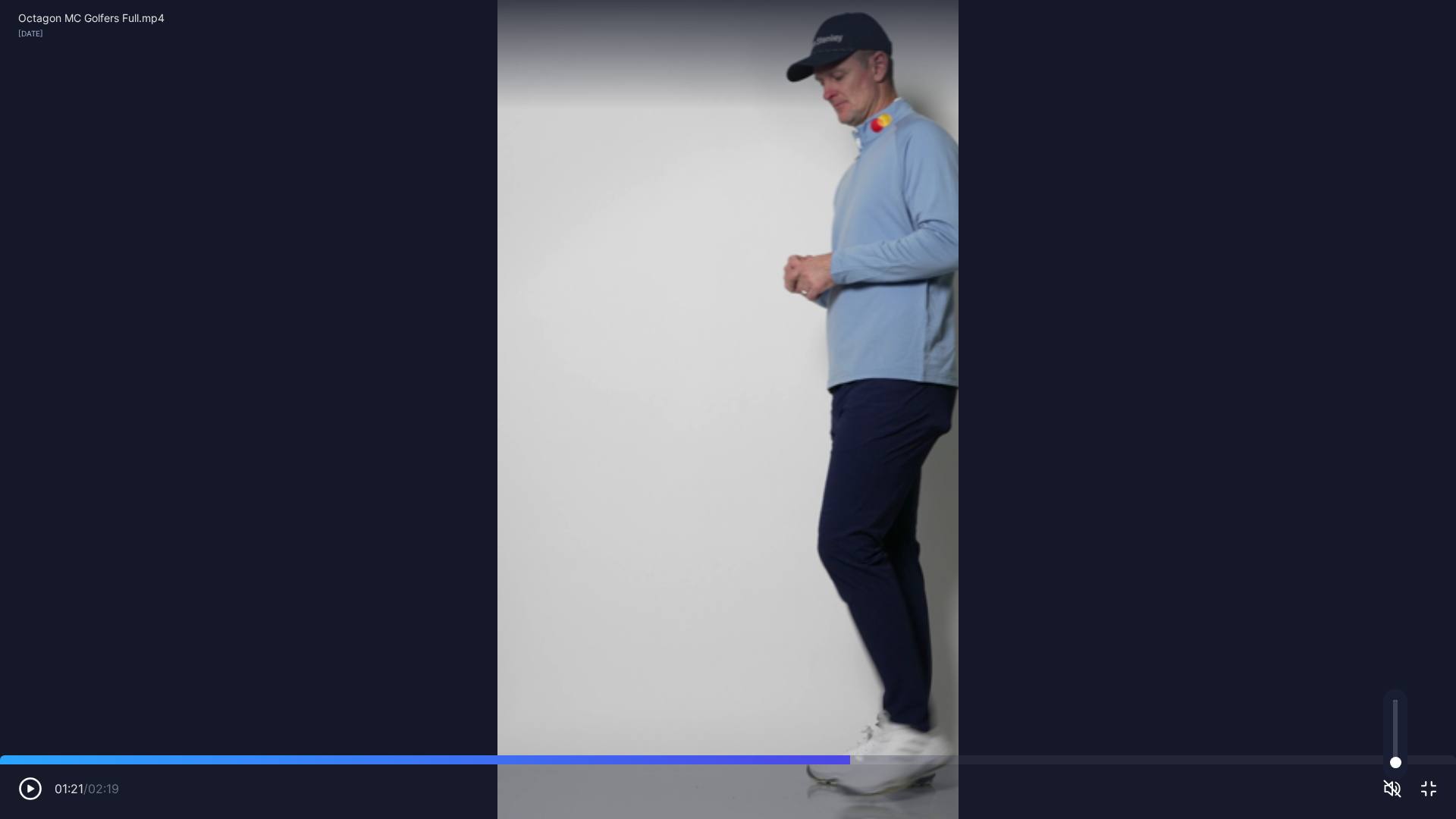
click at [23, 690] on icon "button" at bounding box center [31, 789] width 25 height 25
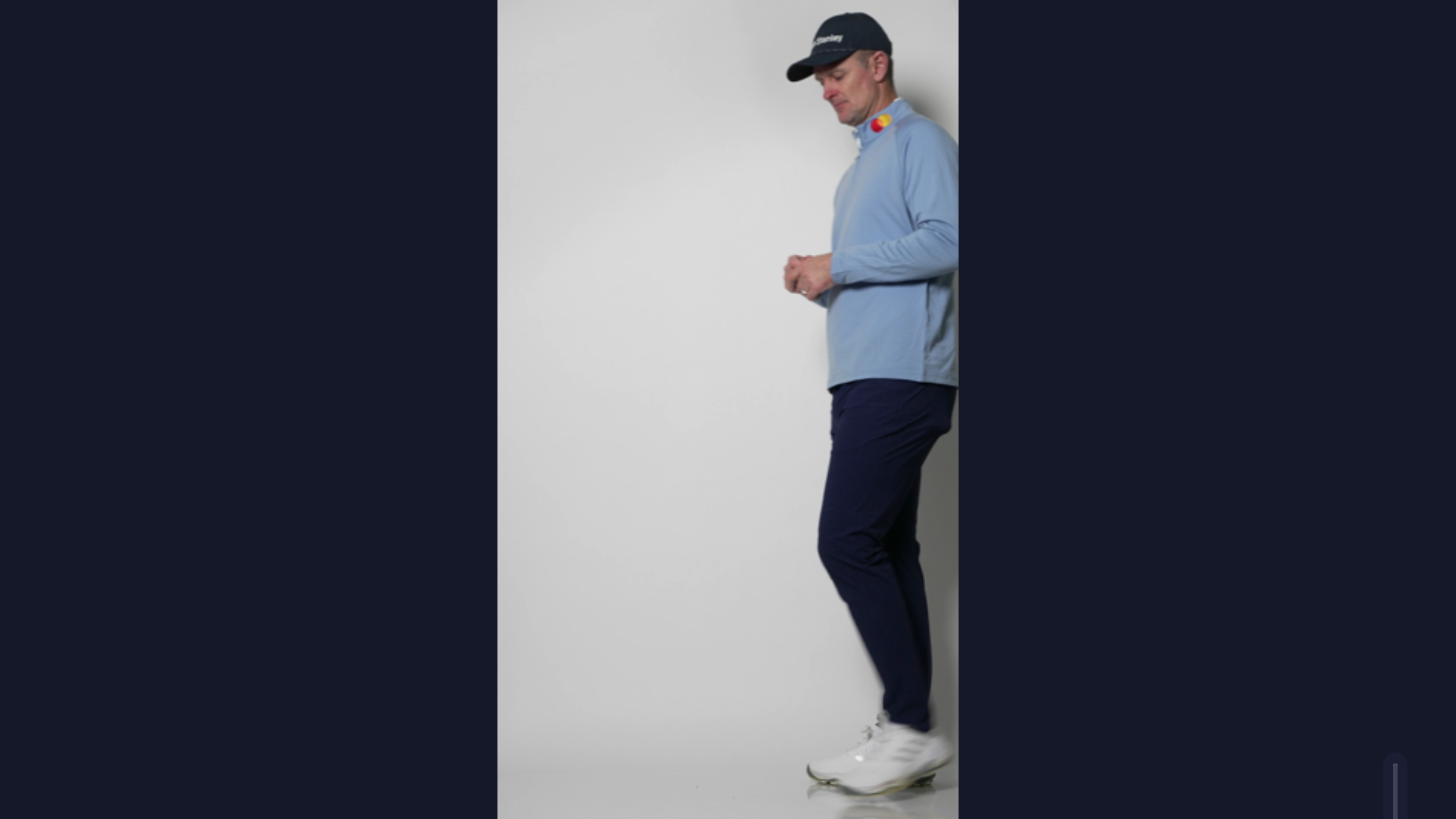
click at [1248, 398] on video "Sorry, your browser doesn‘t support embedded videos" at bounding box center [728, 409] width 1456 height 819
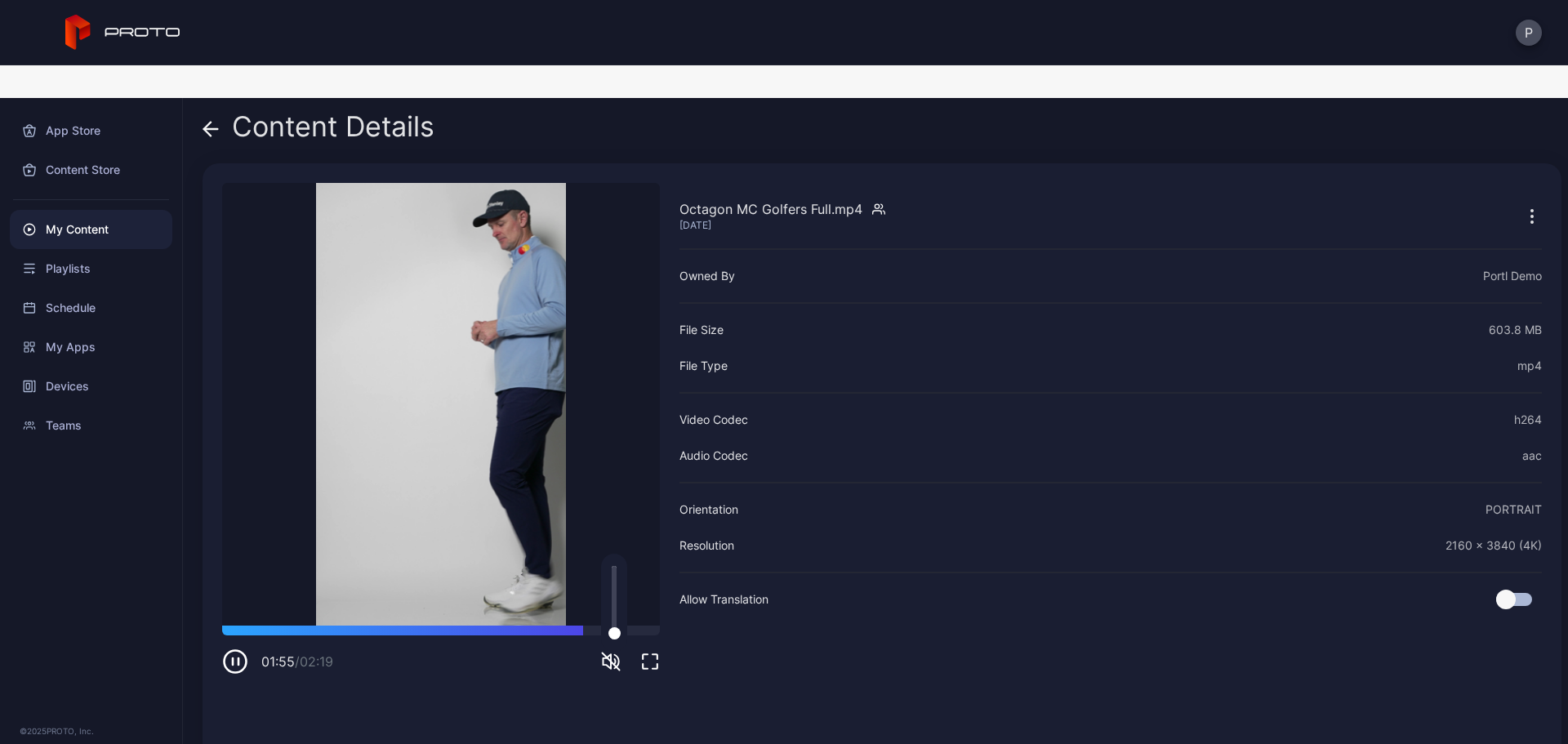
click at [215, 111] on span at bounding box center [210, 126] width 16 height 31
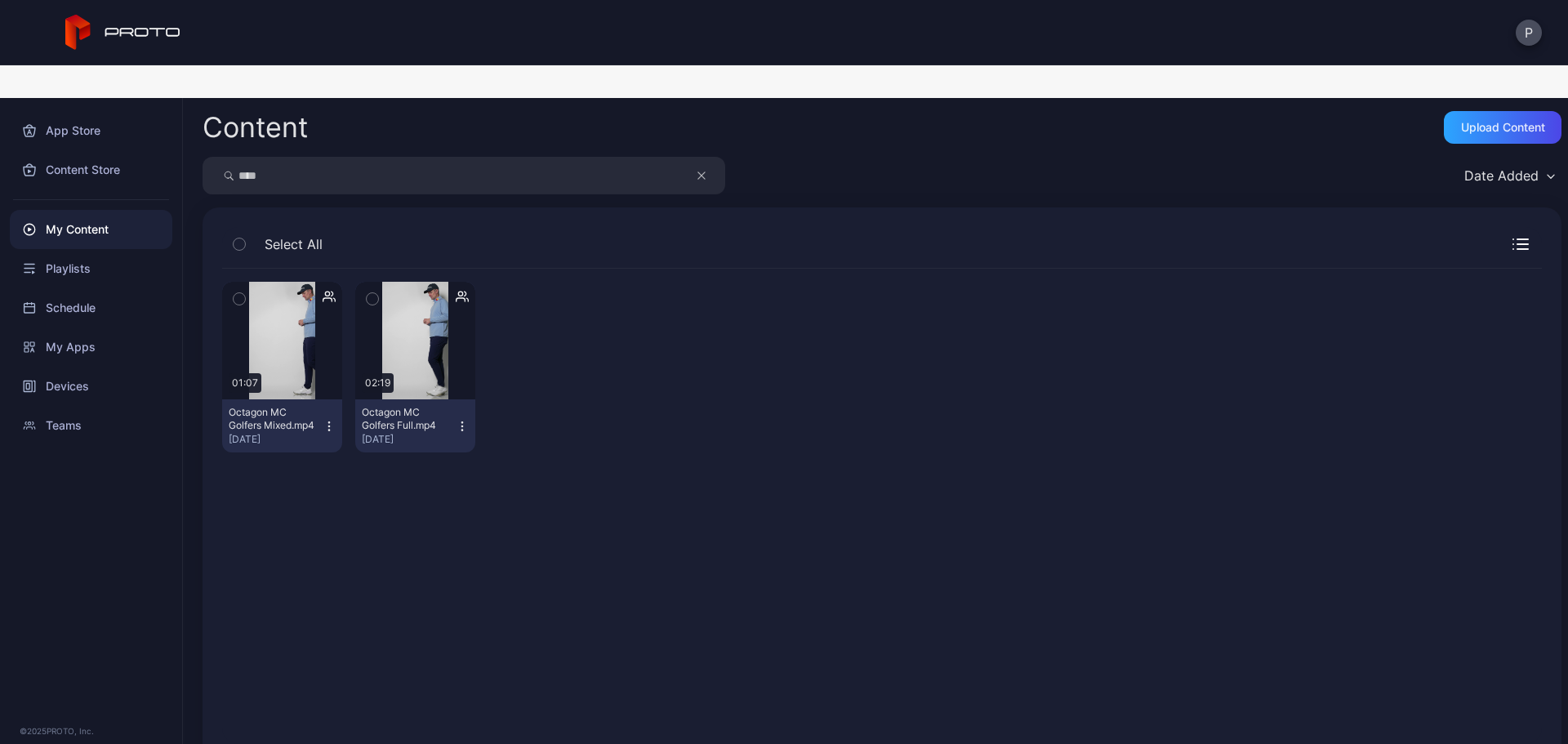
click at [699, 166] on icon "button" at bounding box center [701, 175] width 9 height 20
